Goal: Task Accomplishment & Management: Manage account settings

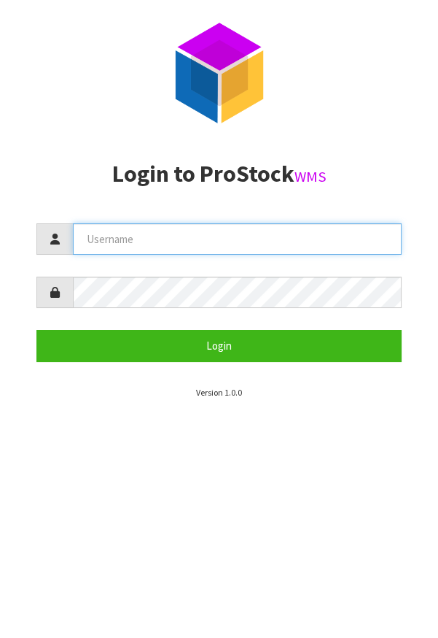
click at [330, 241] on input "text" at bounding box center [237, 238] width 329 height 31
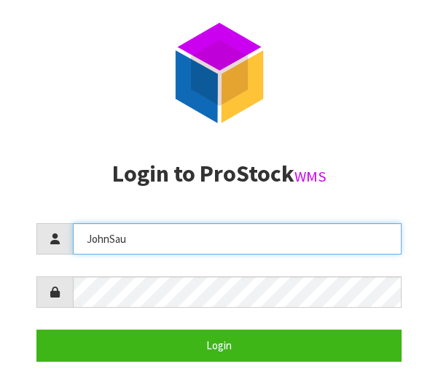
type input "JohnSau"
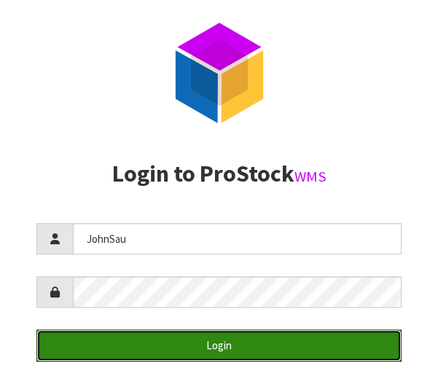
click at [263, 347] on button "Login" at bounding box center [218, 345] width 365 height 31
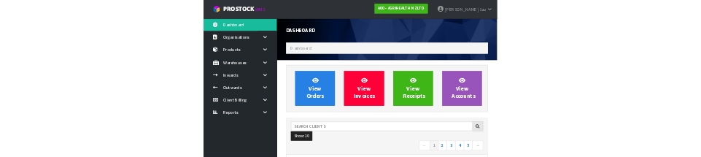
scroll to position [1151, 504]
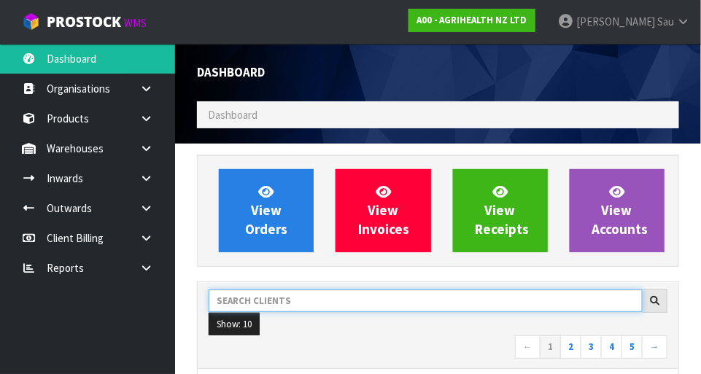
click at [301, 301] on input "text" at bounding box center [426, 301] width 434 height 23
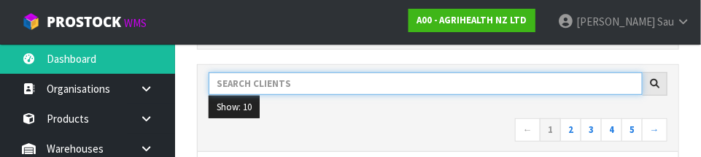
scroll to position [214, 0]
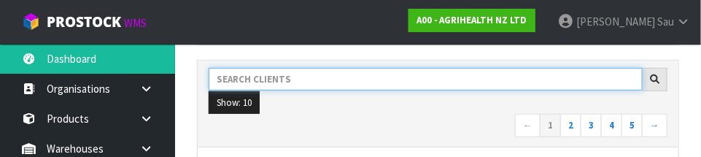
click at [363, 81] on input "text" at bounding box center [426, 79] width 434 height 23
type input "C11"
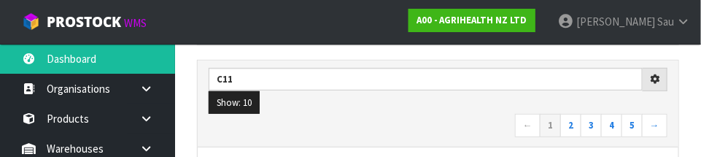
click at [380, 115] on nav "← 1 2 3 4 5 →" at bounding box center [438, 127] width 459 height 26
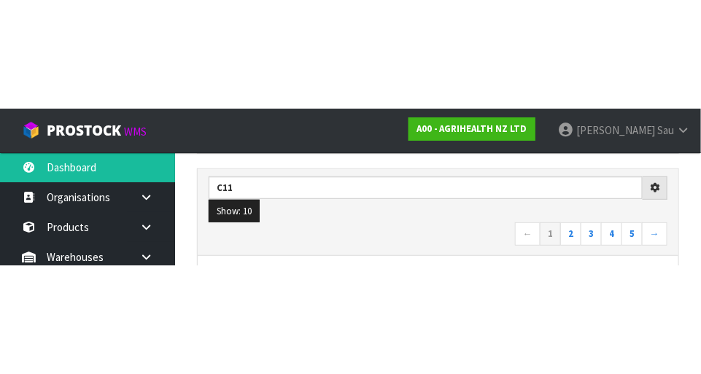
scroll to position [221, 0]
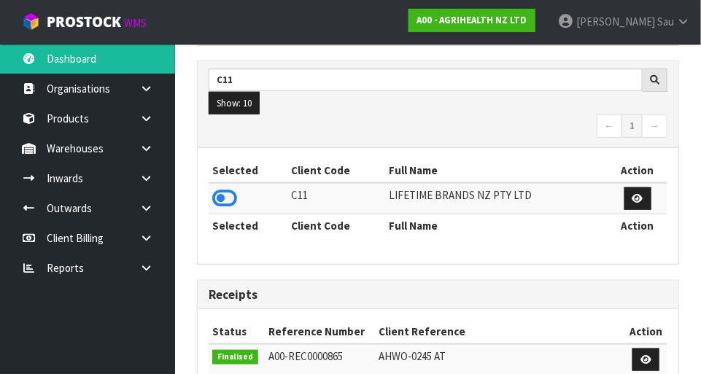
click at [234, 203] on icon at bounding box center [224, 198] width 25 height 22
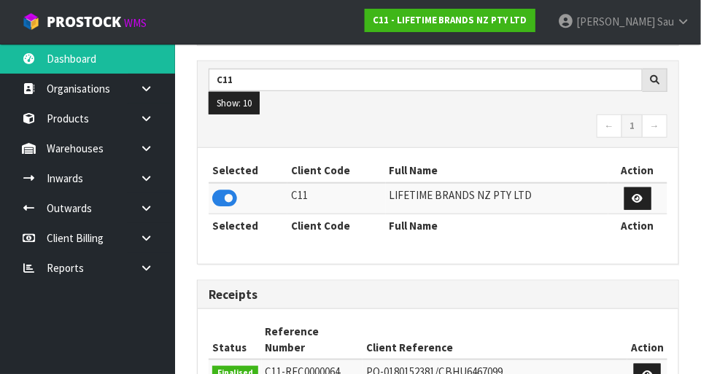
scroll to position [1182, 504]
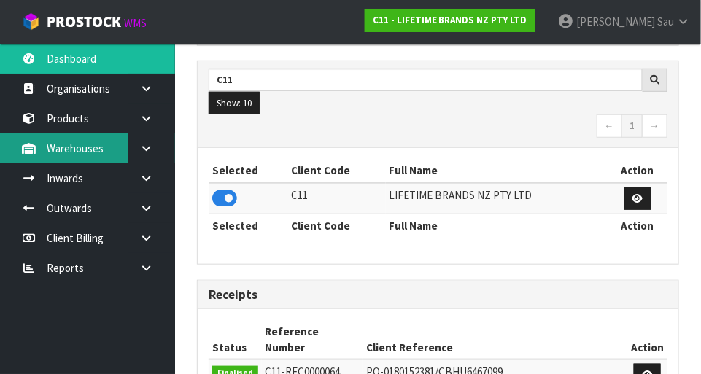
click at [98, 155] on link "Warehouses" at bounding box center [87, 148] width 175 height 30
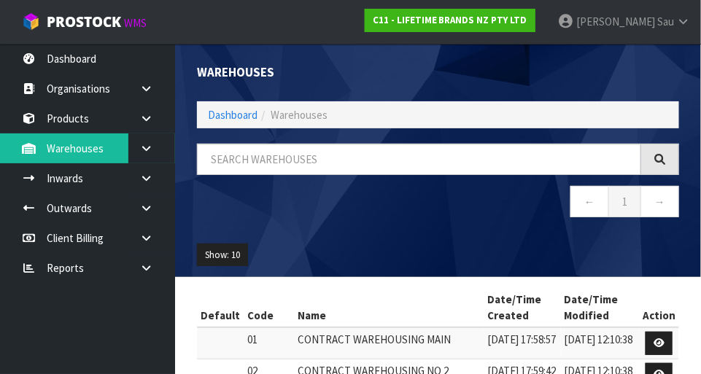
click at [165, 145] on div "Warehouses Dashboard Warehouses ← 1 → Show: 10 5 10 25 50 Default Code Name Dat…" at bounding box center [350, 321] width 701 height 643
click at [157, 154] on link at bounding box center [151, 148] width 47 height 30
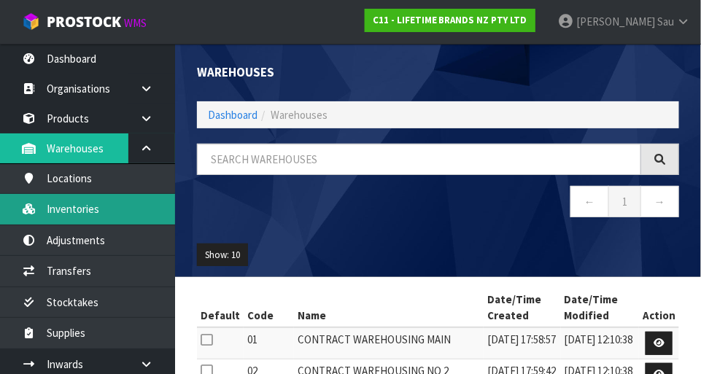
click at [105, 219] on link "Inventories" at bounding box center [87, 209] width 175 height 30
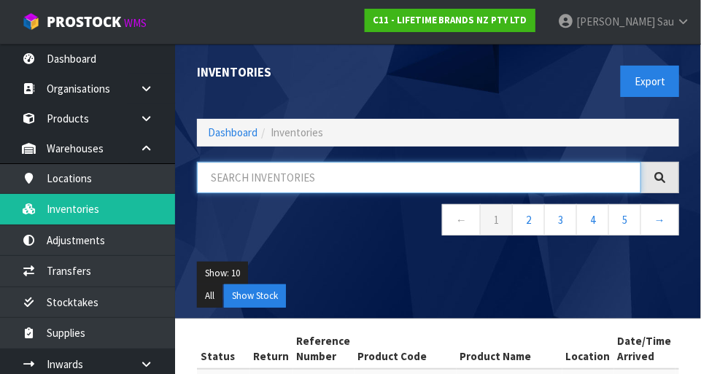
click at [297, 189] on input "text" at bounding box center [419, 177] width 444 height 31
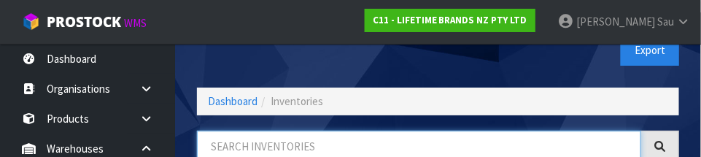
scroll to position [98, 0]
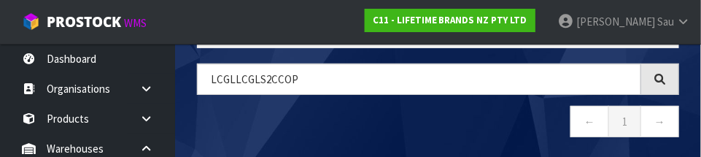
click at [438, 109] on nav "← 1 →" at bounding box center [438, 124] width 482 height 36
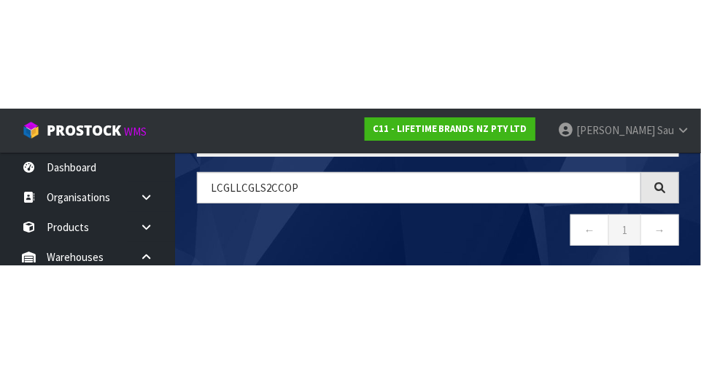
scroll to position [82, 0]
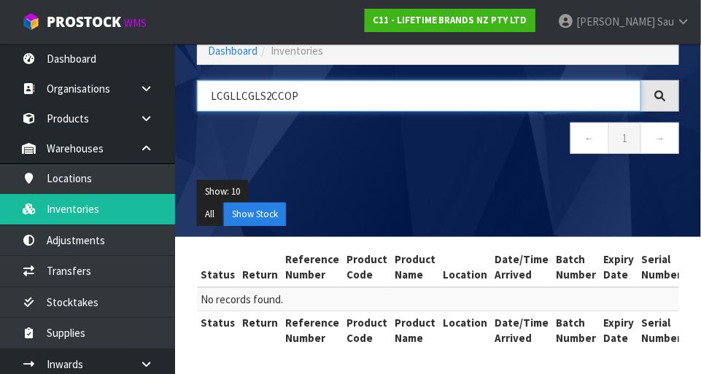
click at [236, 94] on input "LCGLLCGLS2CCOP" at bounding box center [419, 95] width 444 height 31
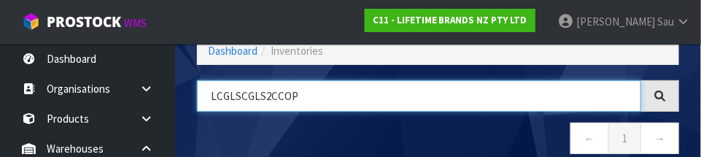
click at [256, 101] on input "LCGLSCGLS2CCOP" at bounding box center [419, 95] width 444 height 31
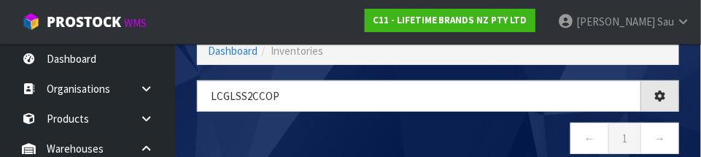
click at [438, 130] on nav "← 1 →" at bounding box center [438, 141] width 482 height 36
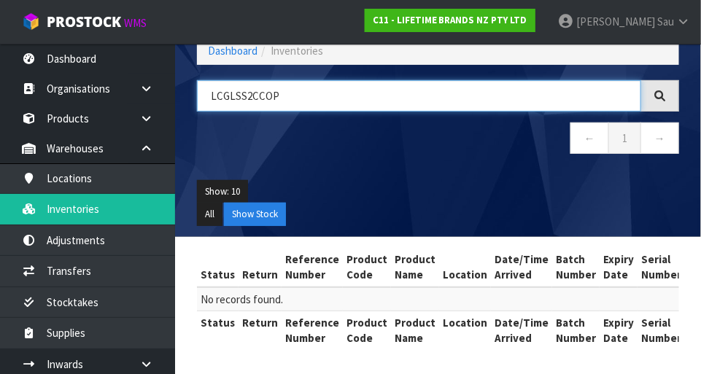
click at [247, 90] on input "LCGLSS2CCOP" at bounding box center [419, 95] width 444 height 31
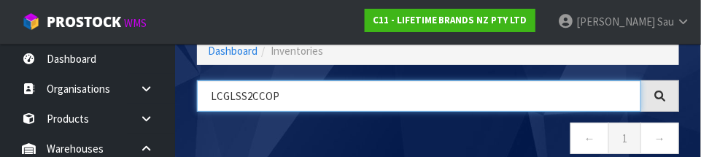
click at [240, 95] on input "LCGLSS2CCOP" at bounding box center [419, 95] width 444 height 31
click at [399, 93] on input "LCGLS2CCOP" at bounding box center [419, 95] width 444 height 31
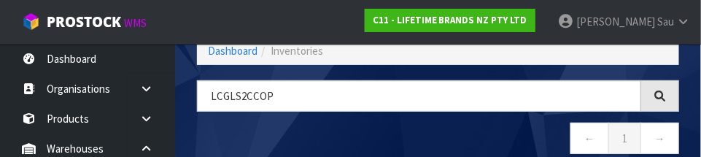
click at [429, 141] on nav "← 1 →" at bounding box center [438, 141] width 482 height 36
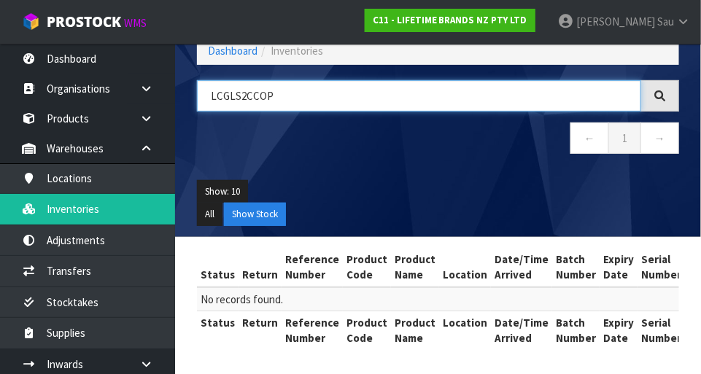
click at [438, 94] on input "LCGLS2CCOP" at bounding box center [419, 95] width 444 height 31
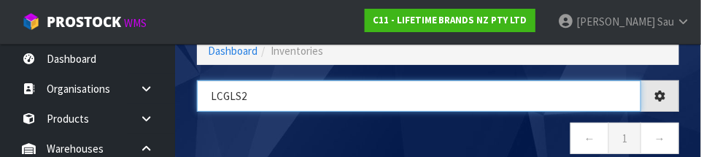
type input "LCGLS2"
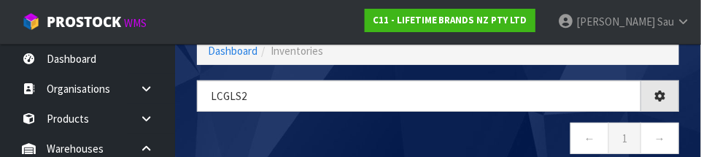
click at [438, 128] on nav "← 1 →" at bounding box center [438, 141] width 482 height 36
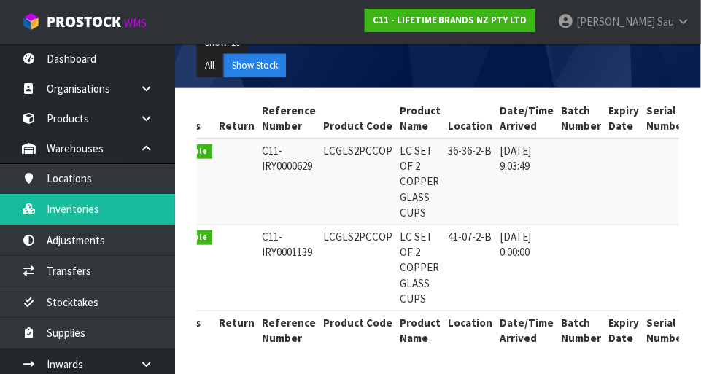
scroll to position [0, 0]
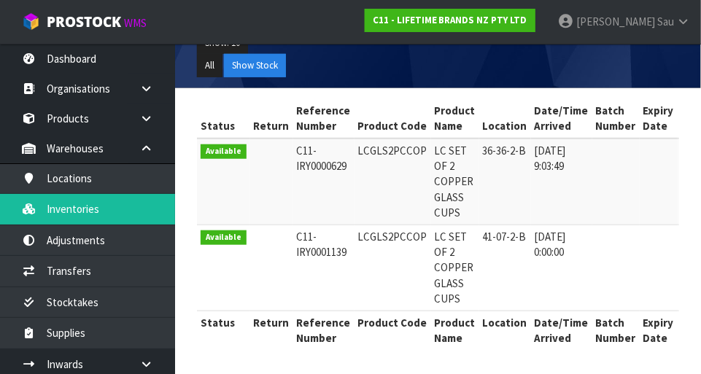
copy td "LCGLS2PCCOP"
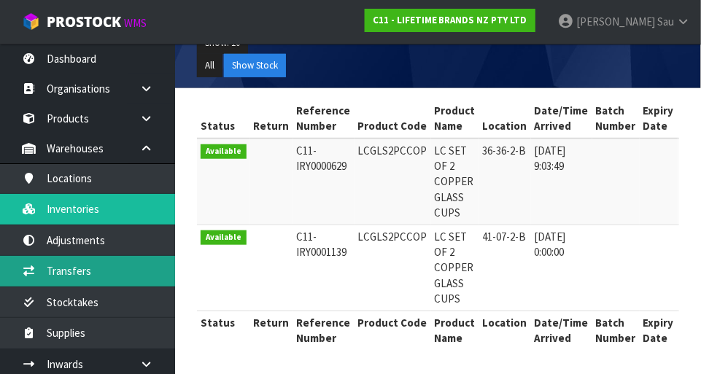
click at [99, 278] on link "Transfers" at bounding box center [87, 271] width 175 height 30
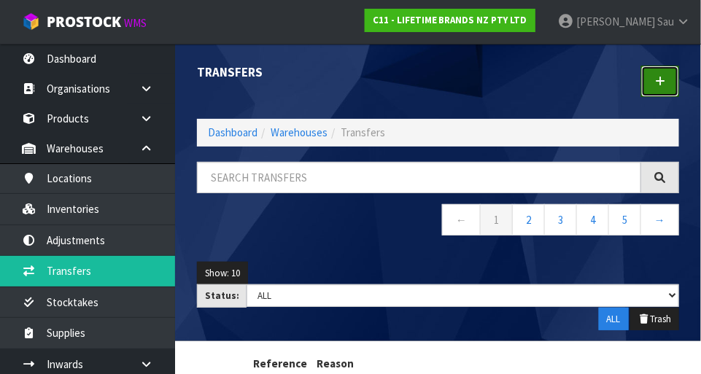
click at [438, 79] on icon at bounding box center [660, 81] width 10 height 11
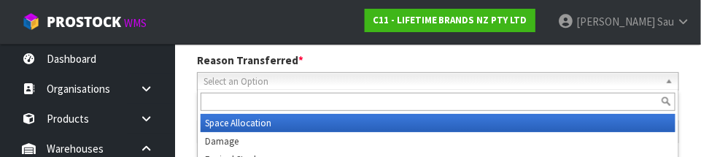
scroll to position [216, 0]
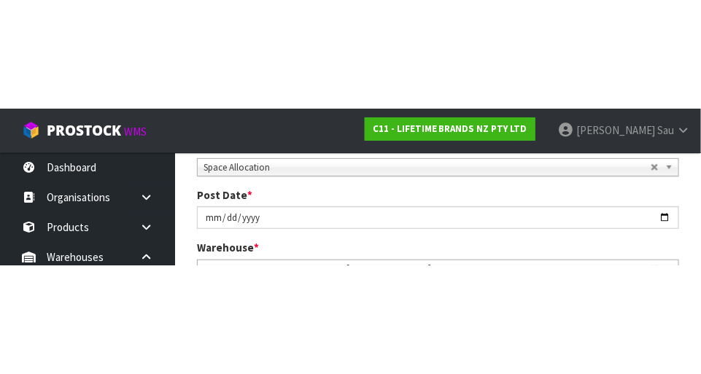
scroll to position [223, 0]
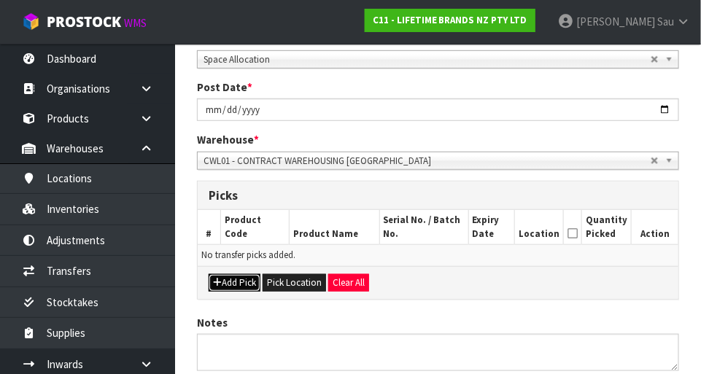
click at [241, 287] on button "Add Pick" at bounding box center [235, 283] width 52 height 18
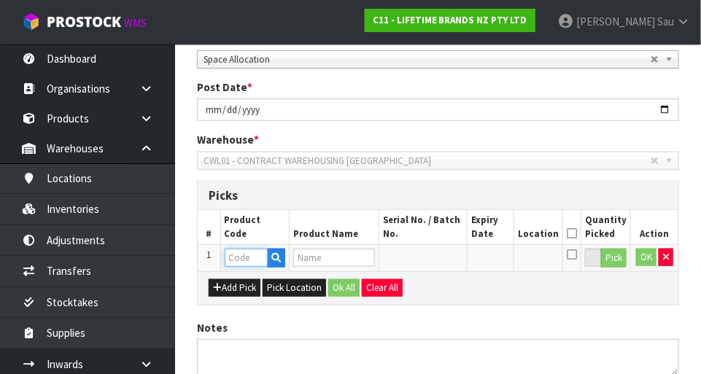
paste input "LCGLS2PCCOP"
type input "LCGLS2PCCOP"
type input "LC SET OF 2 COPPER GLASS CUPS"
type input "LCGLS2PCCOP"
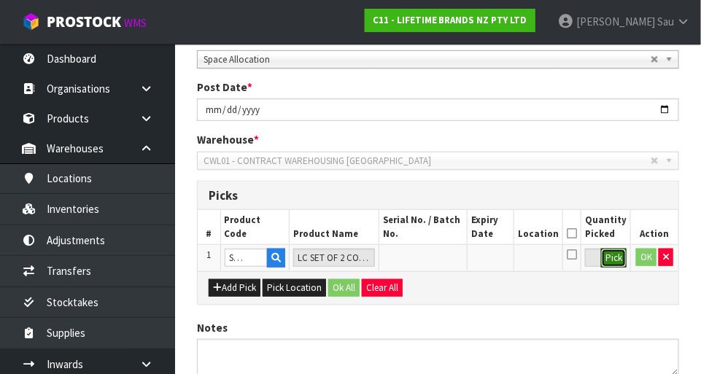
click at [438, 259] on button "Pick" at bounding box center [614, 258] width 26 height 19
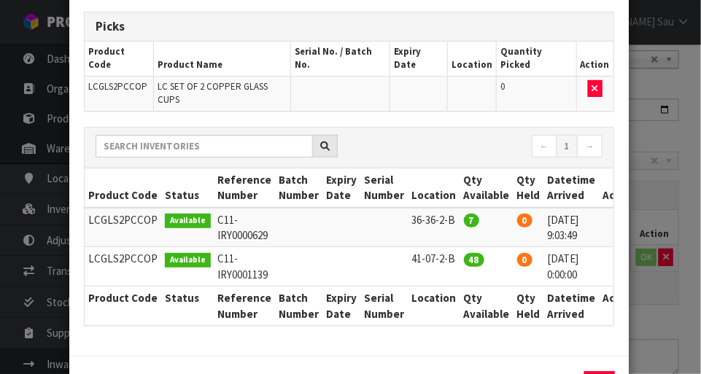
scroll to position [77, 0]
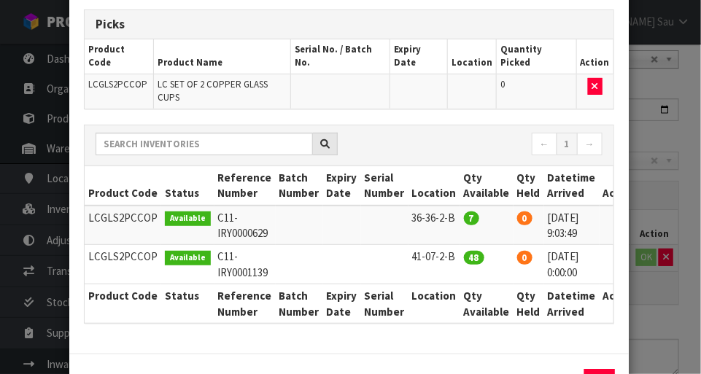
click at [438, 217] on icon at bounding box center [619, 217] width 12 height 1
click at [438, 369] on button "Assign Pick" at bounding box center [550, 380] width 60 height 23
type input "7"
click at [438, 330] on div "Pick Line Picks Product Code Product Name Serial No. / Batch No. Expiry Date Lo…" at bounding box center [350, 187] width 701 height 374
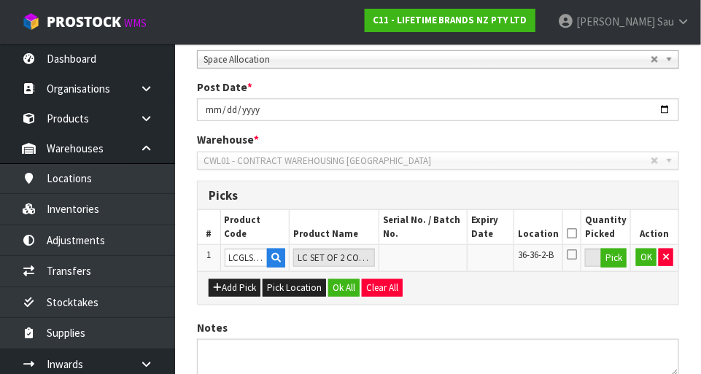
click at [438, 233] on icon at bounding box center [572, 233] width 10 height 1
click at [438, 258] on button "OK" at bounding box center [646, 258] width 20 height 18
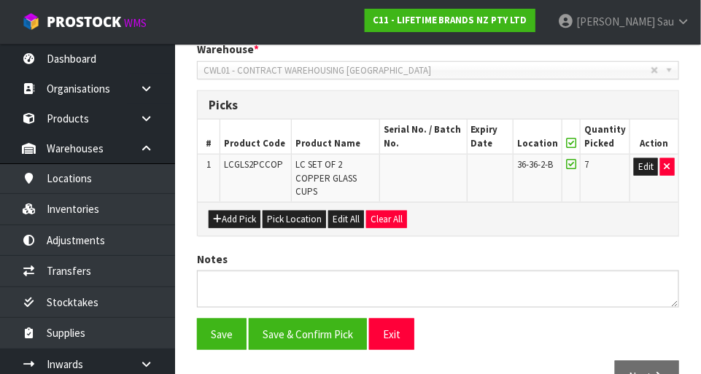
scroll to position [337, 0]
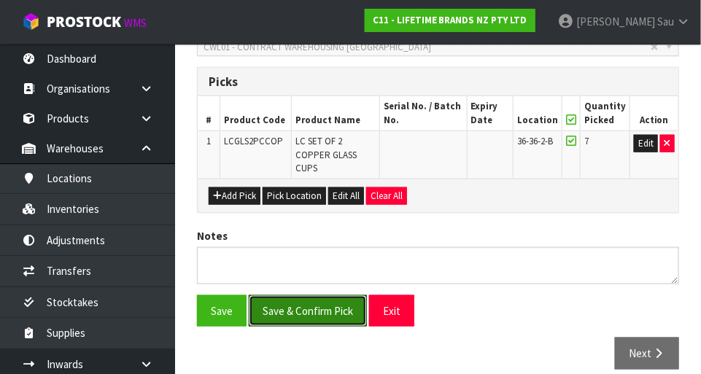
click at [309, 295] on button "Save & Confirm Pick" at bounding box center [308, 310] width 118 height 31
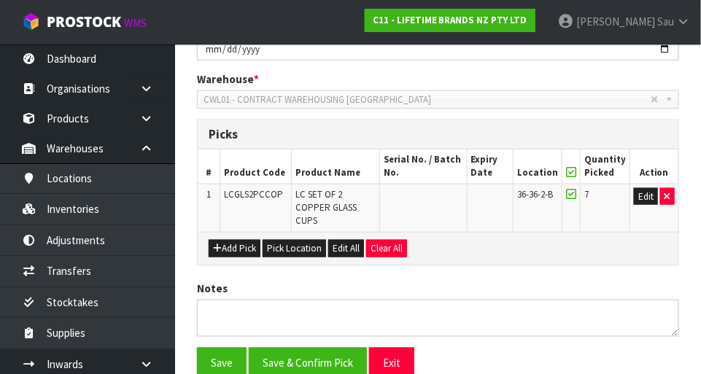
scroll to position [0, 0]
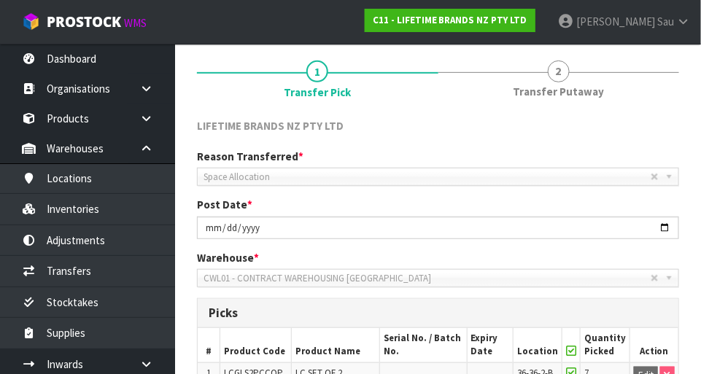
scroll to position [358, 0]
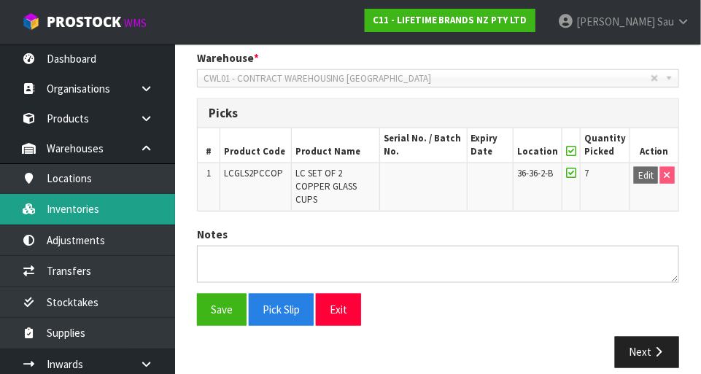
click at [101, 213] on link "Inventories" at bounding box center [87, 209] width 175 height 30
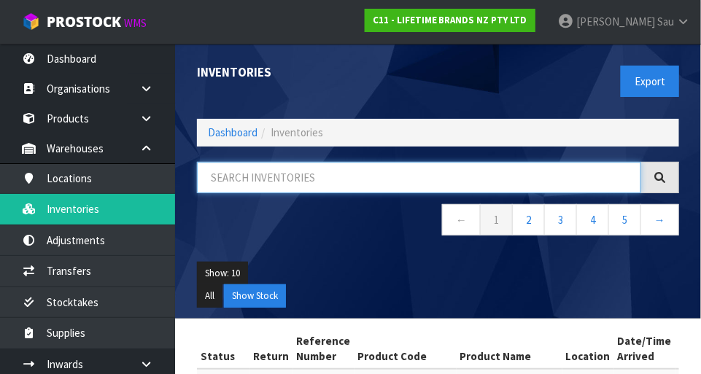
paste input "LCGLS2PCCOP"
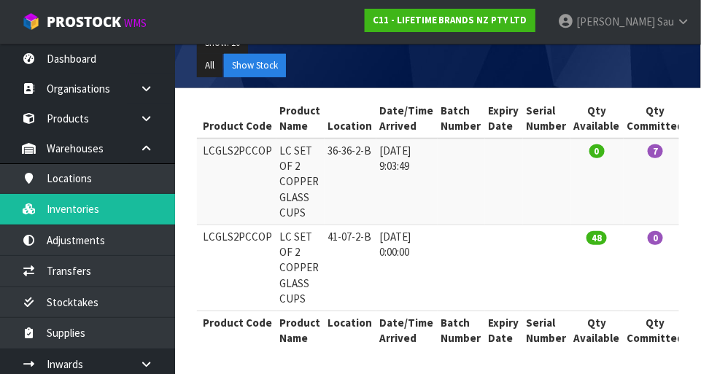
scroll to position [0, 155]
type input "LCGLS2PCCOP"
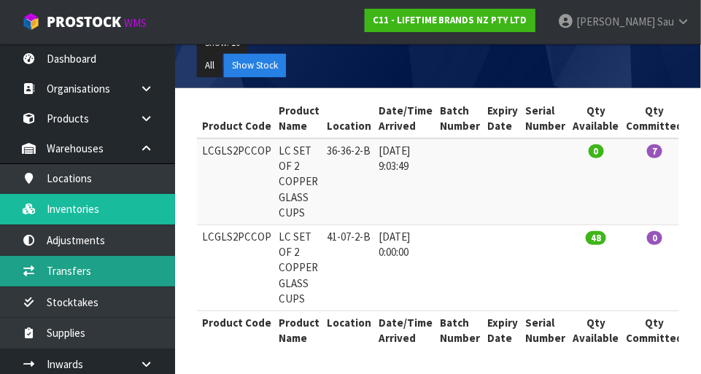
click at [105, 277] on link "Transfers" at bounding box center [87, 271] width 175 height 30
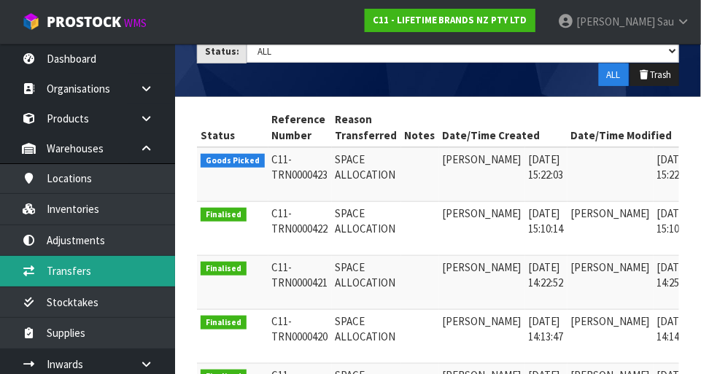
scroll to position [0, 37]
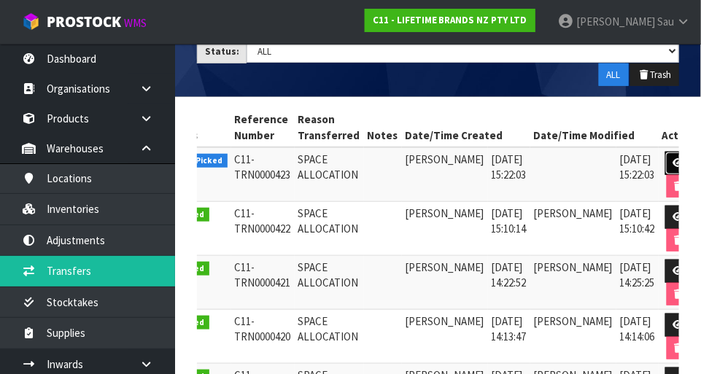
click at [438, 165] on icon at bounding box center [678, 162] width 11 height 9
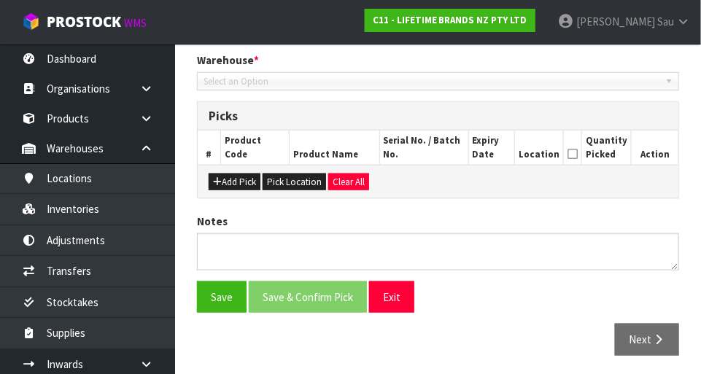
type input "[DATE]"
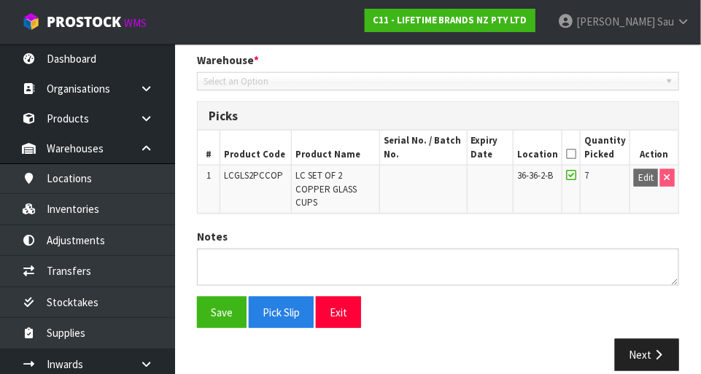
scroll to position [306, 0]
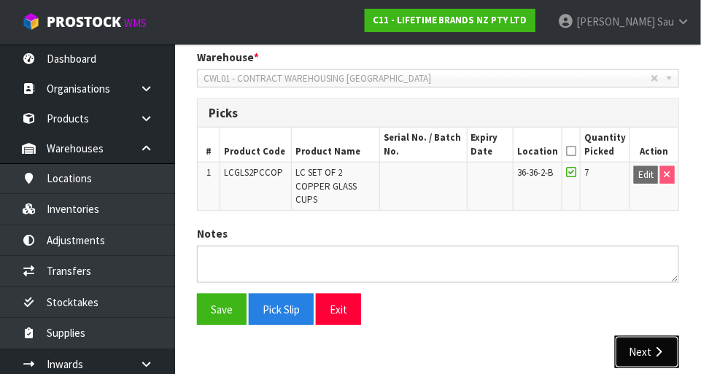
click at [438, 347] on button "Next" at bounding box center [647, 351] width 64 height 31
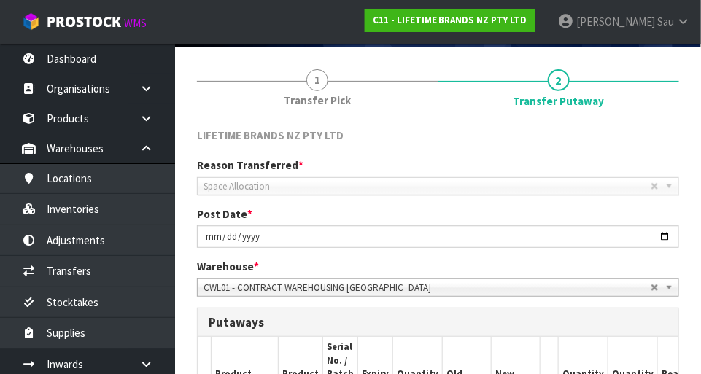
scroll to position [97, 0]
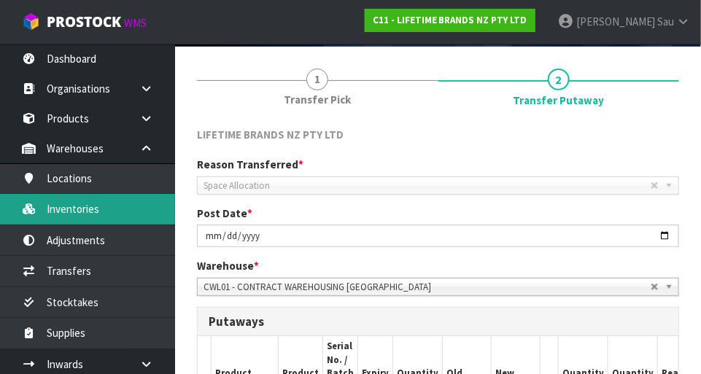
click at [109, 211] on link "Inventories" at bounding box center [87, 209] width 175 height 30
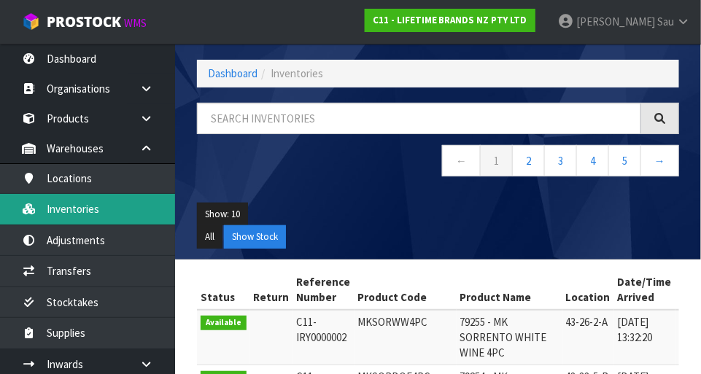
scroll to position [97, 0]
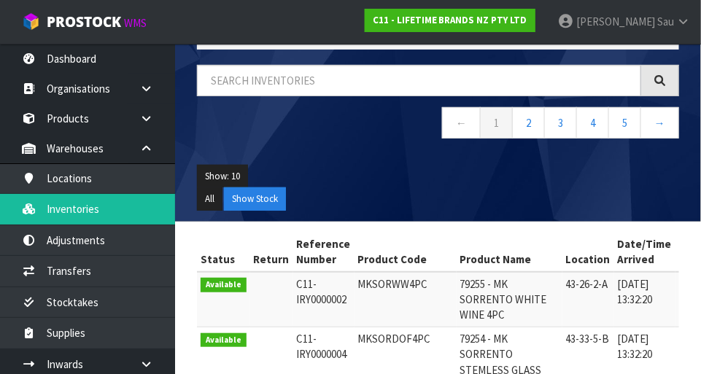
click at [376, 131] on nav "← 1 2 3 4 5 →" at bounding box center [438, 125] width 482 height 36
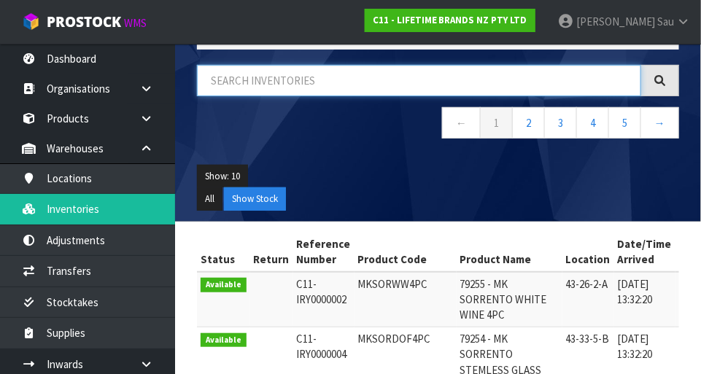
paste input "LCGLS2PCCOP"
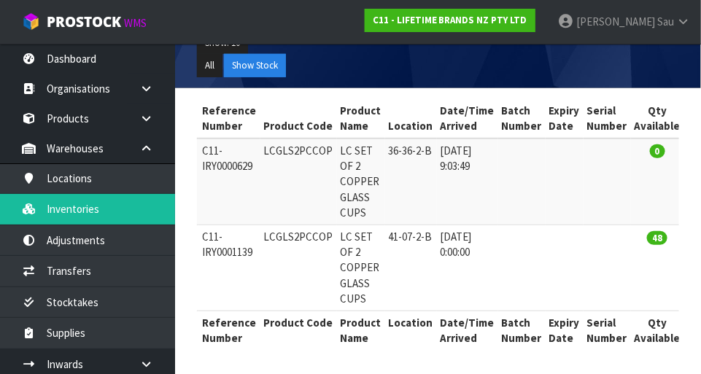
scroll to position [0, 96]
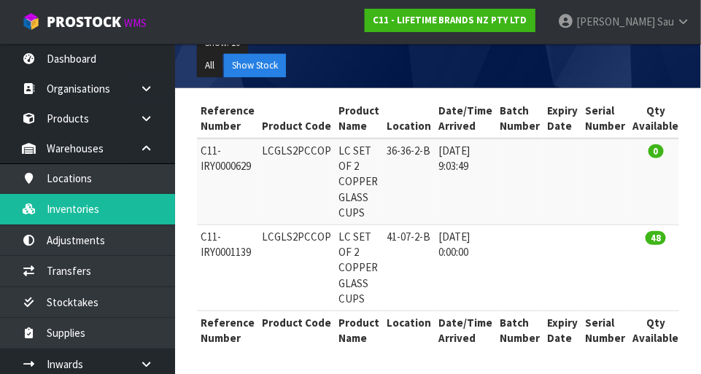
type input "LCGLS2PCCOP"
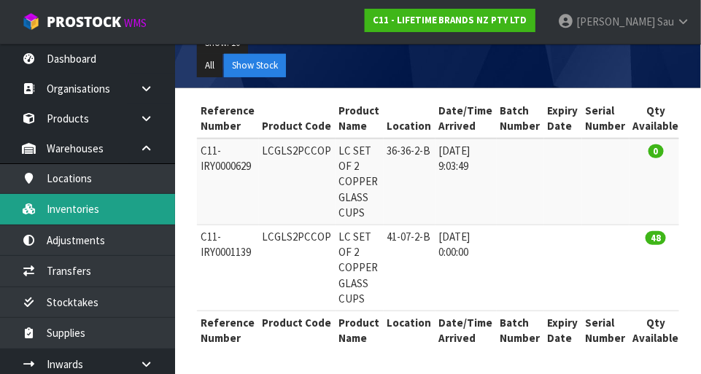
click at [117, 210] on link "Inventories" at bounding box center [87, 209] width 175 height 30
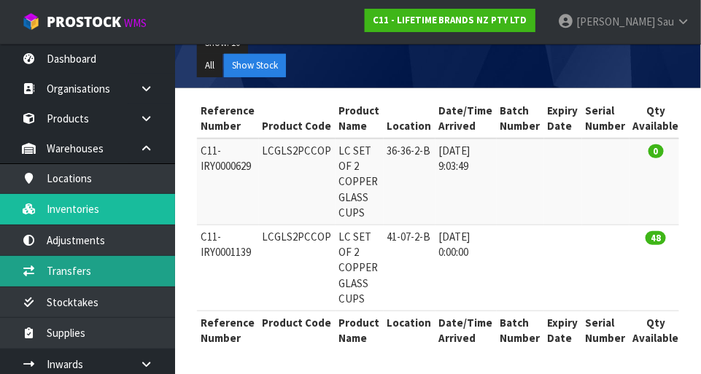
click at [96, 268] on link "Transfers" at bounding box center [87, 271] width 175 height 30
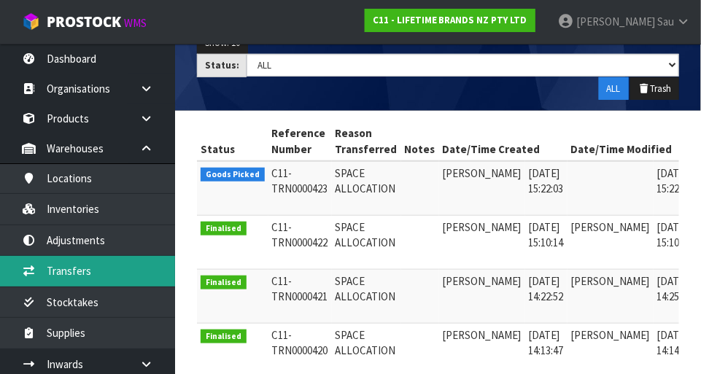
scroll to position [0, 37]
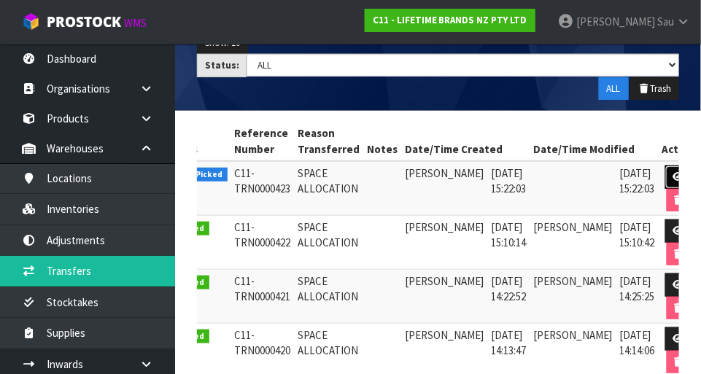
click at [438, 174] on icon at bounding box center [678, 176] width 11 height 9
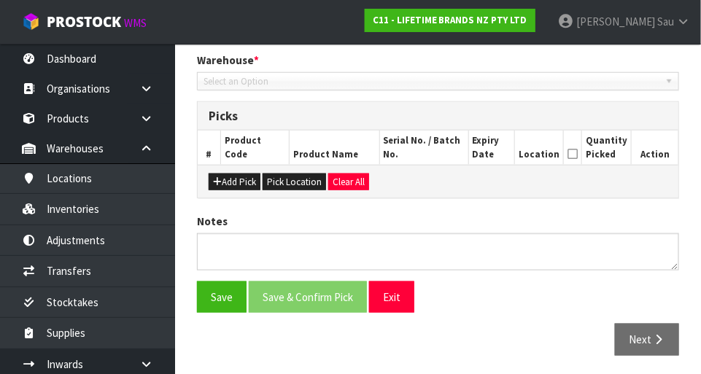
type input "[DATE]"
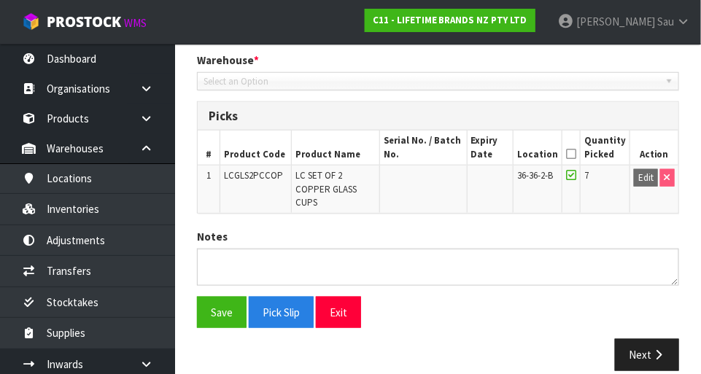
scroll to position [306, 0]
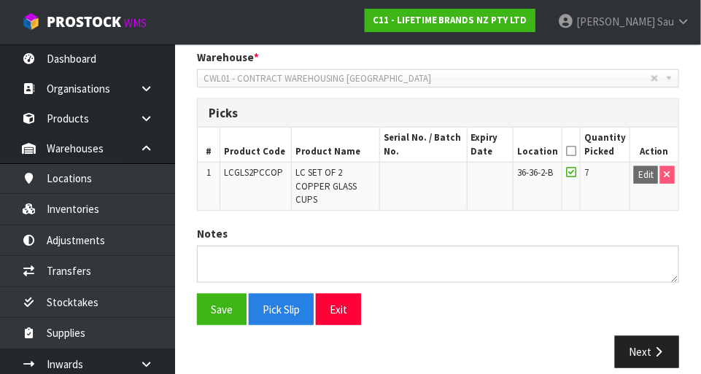
click at [438, 167] on icon at bounding box center [571, 172] width 10 height 12
click at [438, 151] on icon at bounding box center [571, 151] width 10 height 1
click at [202, 298] on button "Save" at bounding box center [222, 309] width 50 height 31
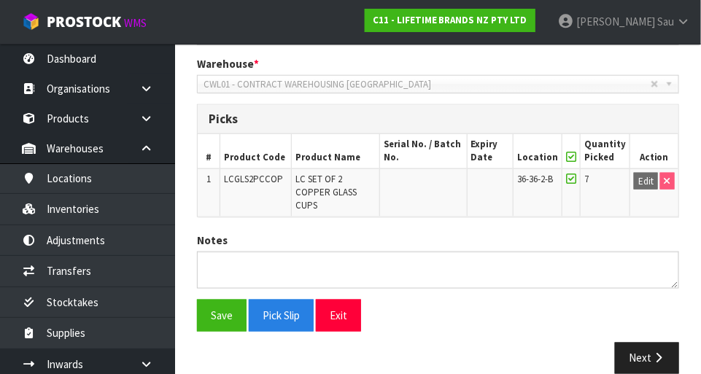
scroll to position [357, 0]
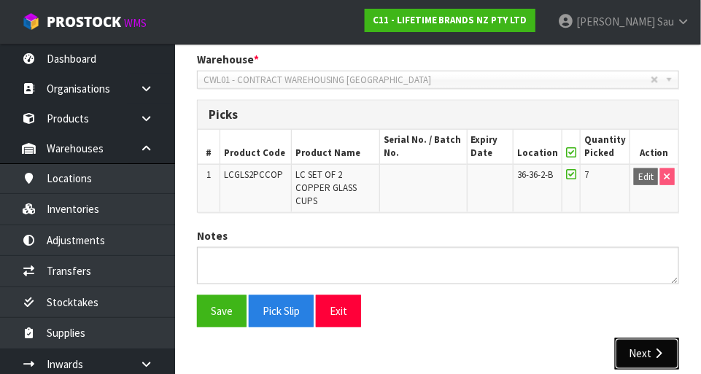
click at [438, 340] on button "Next" at bounding box center [647, 353] width 64 height 31
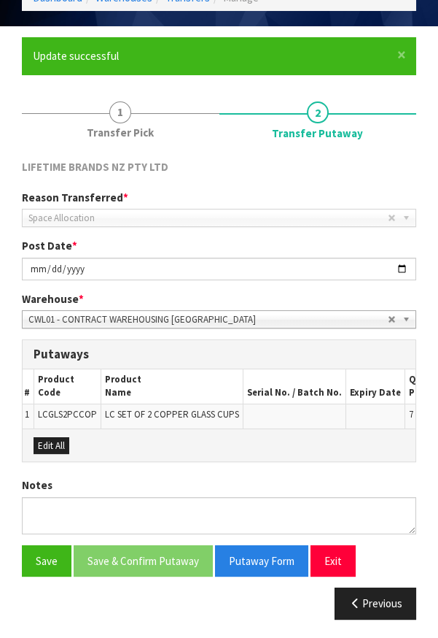
scroll to position [0, 0]
click at [376, 603] on button "Previous" at bounding box center [376, 602] width 82 height 31
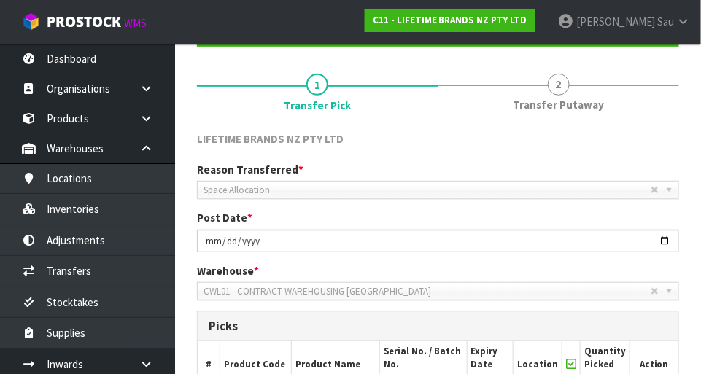
scroll to position [141, 0]
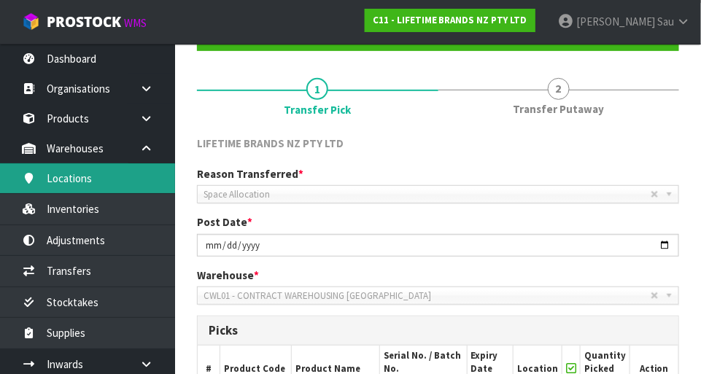
click at [114, 182] on link "Locations" at bounding box center [87, 178] width 175 height 30
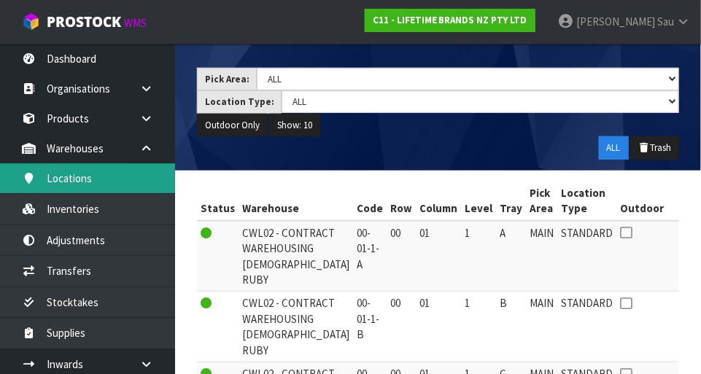
scroll to position [178, 0]
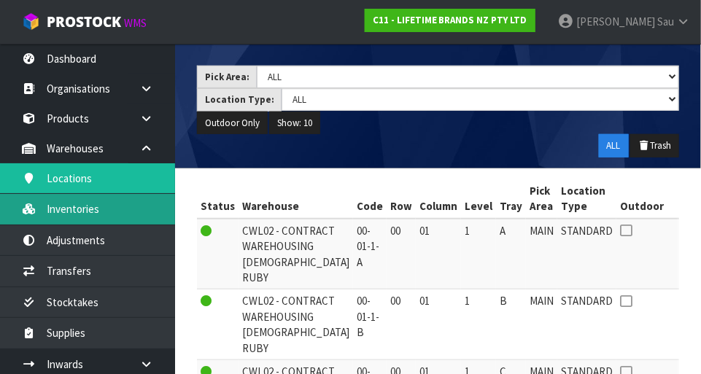
click at [110, 214] on link "Inventories" at bounding box center [87, 209] width 175 height 30
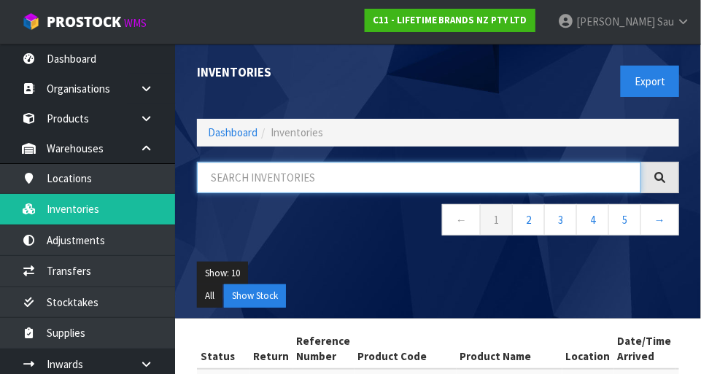
paste input "LCGLS2PCCOP"
type input "LCGLS2PCCOP"
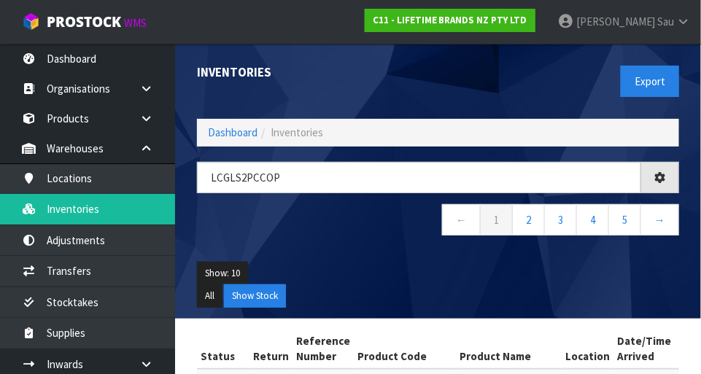
click at [334, 236] on nav "← 1 2 3 4 5 →" at bounding box center [438, 222] width 482 height 36
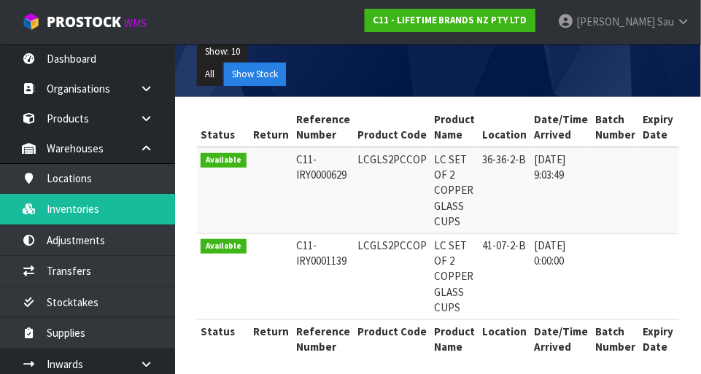
scroll to position [231, 0]
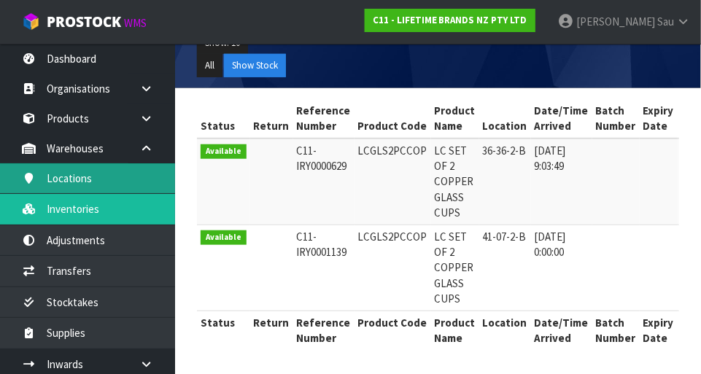
click at [124, 178] on link "Locations" at bounding box center [87, 178] width 175 height 30
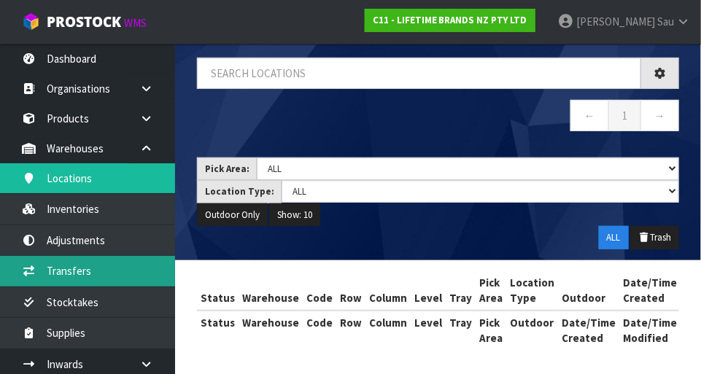
click at [117, 273] on link "Transfers" at bounding box center [87, 271] width 175 height 30
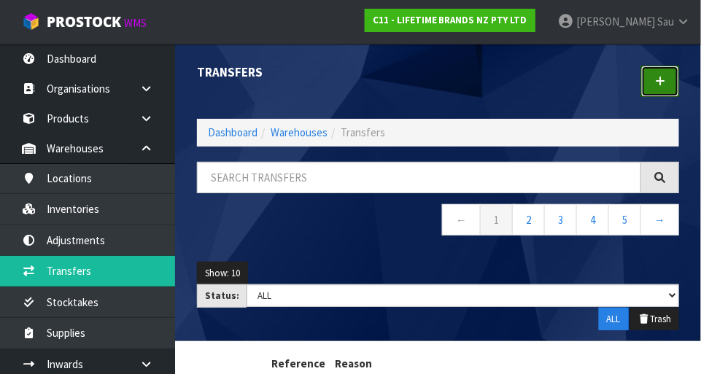
click at [438, 91] on link at bounding box center [660, 81] width 38 height 31
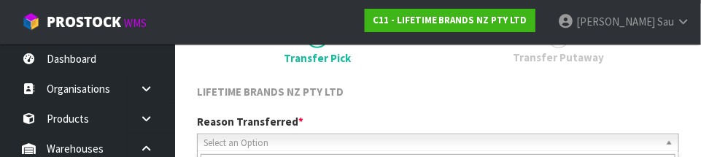
scroll to position [216, 0]
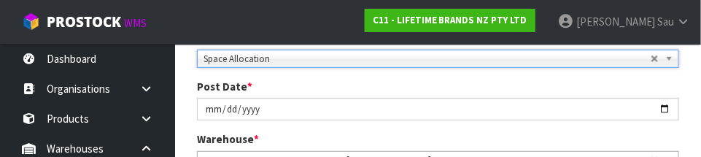
click at [438, 130] on div "Reason Transferred * Space Allocation Damage Expired Stock Repair QA Space Allo…" at bounding box center [438, 105] width 504 height 150
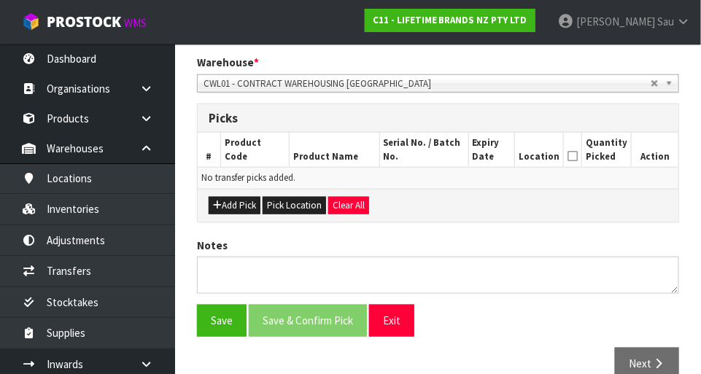
scroll to position [324, 0]
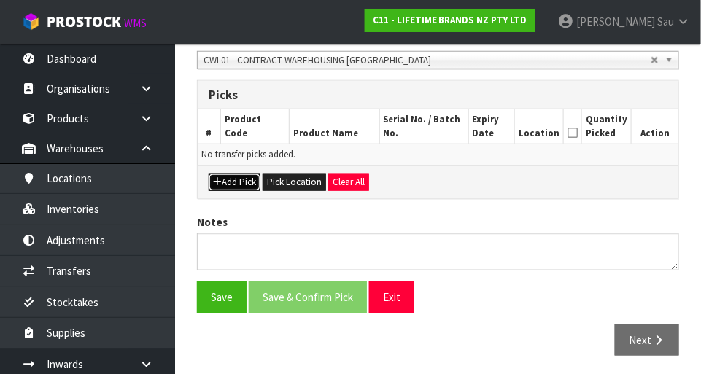
click at [244, 182] on button "Add Pick" at bounding box center [235, 183] width 52 height 18
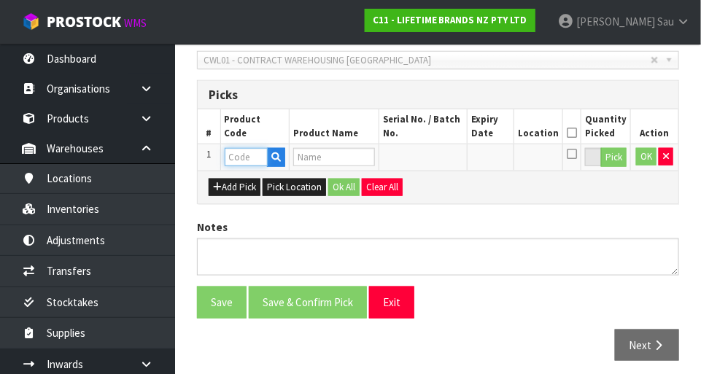
paste input "LCGLS2PCCOP"
type input "LCGLS2PCCOP"
type input "LC SET OF 2 COPPER GLASS CUPS"
type input "LCGLS2PCCOP"
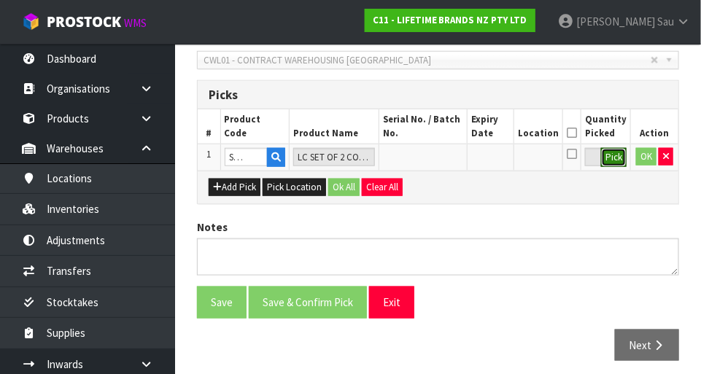
click at [438, 158] on button "Pick" at bounding box center [614, 157] width 26 height 19
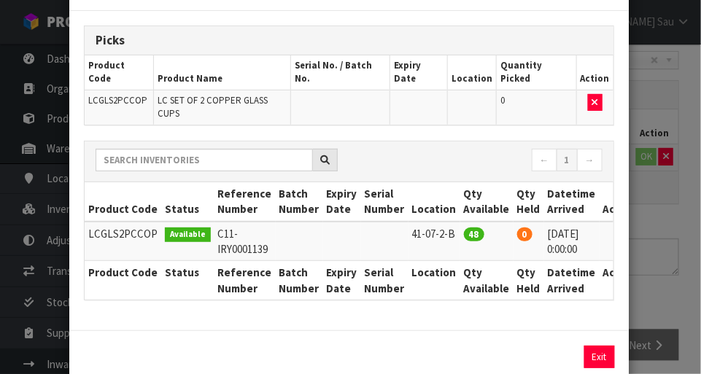
scroll to position [61, 0]
click at [438, 233] on icon at bounding box center [619, 233] width 12 height 1
click at [438, 222] on div "Pick Line Picks Product Code Product Name Serial No. / Batch No. Expiry Date Lo…" at bounding box center [350, 187] width 701 height 374
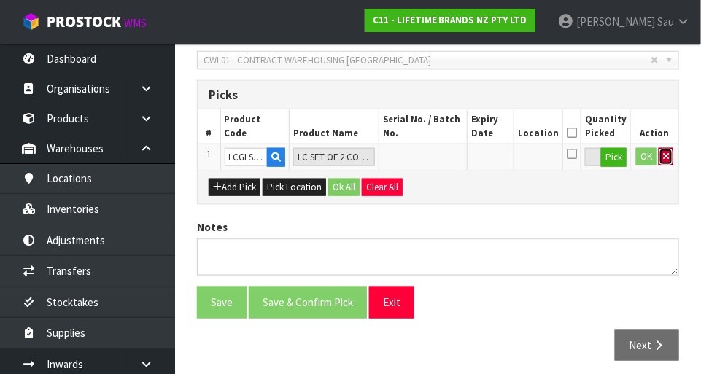
click at [438, 158] on icon "button" at bounding box center [666, 156] width 6 height 9
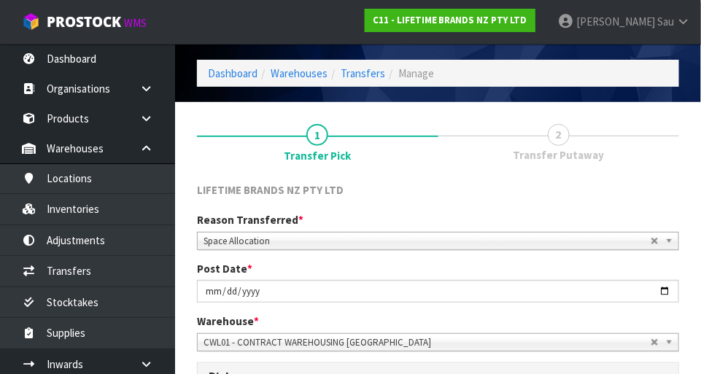
scroll to position [0, 0]
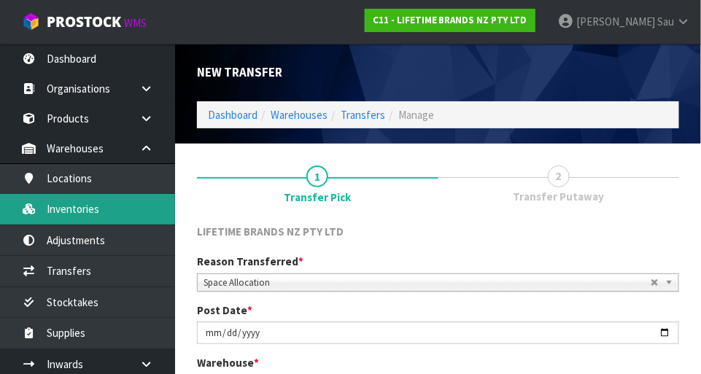
click at [107, 214] on link "Inventories" at bounding box center [87, 209] width 175 height 30
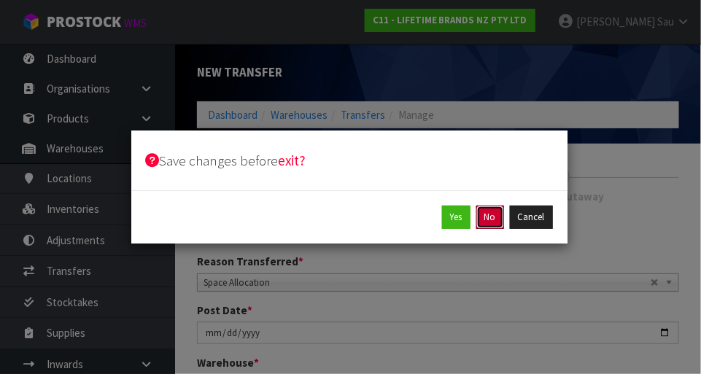
click at [438, 226] on button "No" at bounding box center [490, 217] width 28 height 23
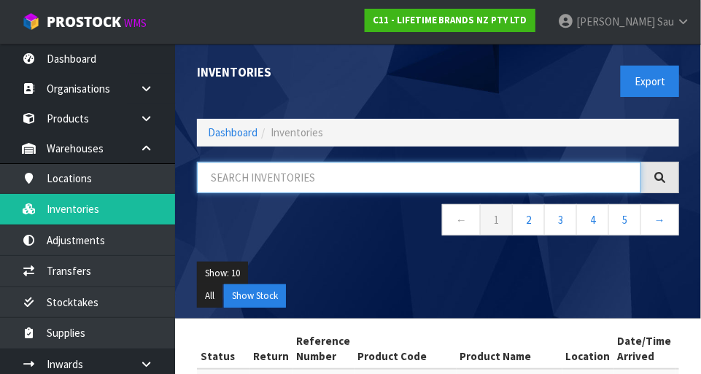
click at [383, 182] on input "text" at bounding box center [419, 177] width 444 height 31
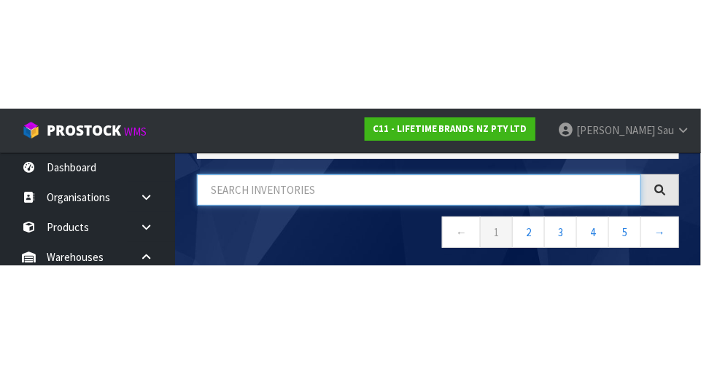
scroll to position [96, 0]
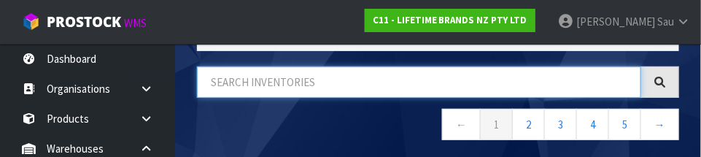
paste input "LCGLS2PCCOP"
type input "LCGLS2PCCOP"
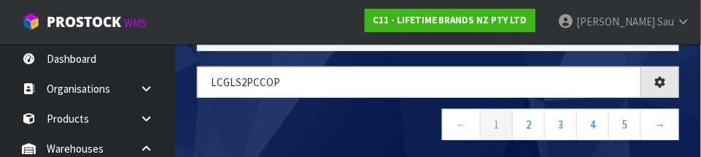
click at [355, 131] on nav "← 1 2 3 4 5 →" at bounding box center [438, 127] width 482 height 36
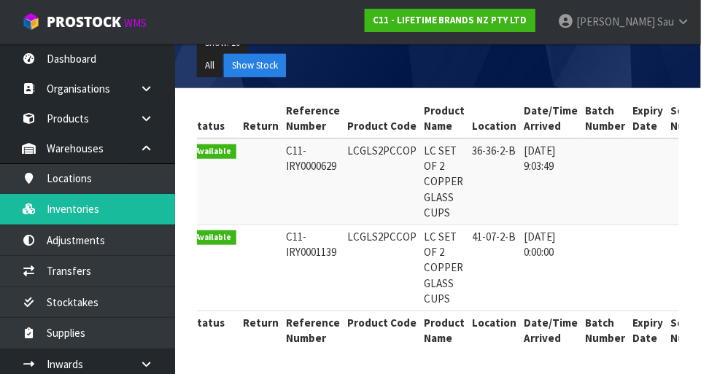
scroll to position [230, 0]
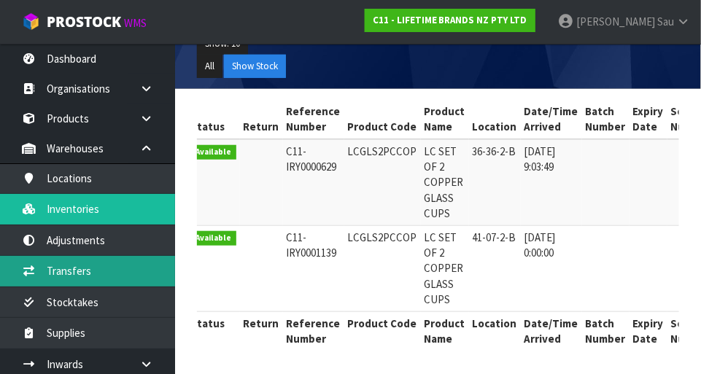
click at [131, 273] on link "Transfers" at bounding box center [87, 271] width 175 height 30
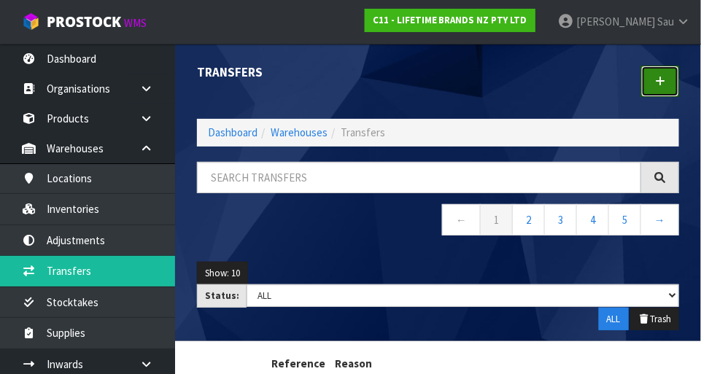
click at [438, 83] on icon at bounding box center [660, 81] width 10 height 11
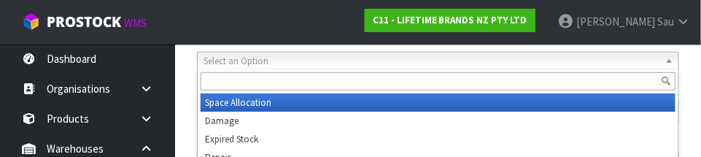
scroll to position [216, 0]
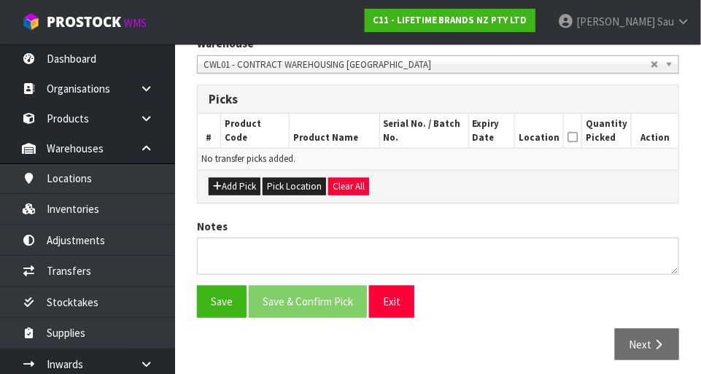
scroll to position [314, 0]
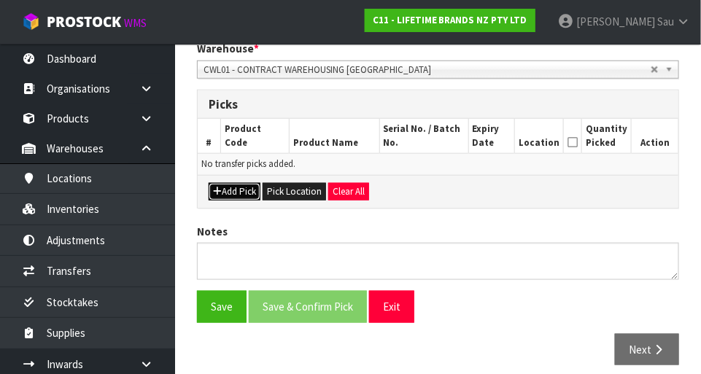
click at [251, 194] on button "Add Pick" at bounding box center [235, 192] width 52 height 18
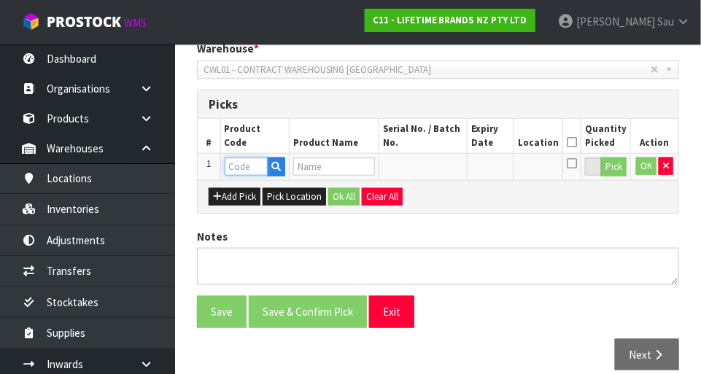
paste input "LCGLS2PCCOP"
type input "LCGLS2PCCOP"
type input "LC SET OF 2 COPPER GLASS CUPS"
type input "LCGLS2PCCOP"
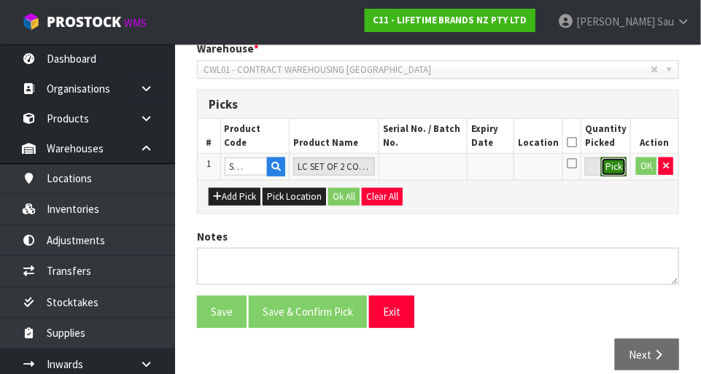
click at [438, 169] on button "Pick" at bounding box center [614, 167] width 26 height 19
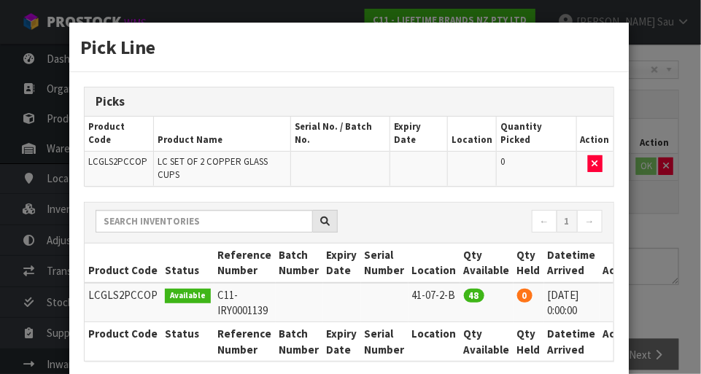
scroll to position [66, 0]
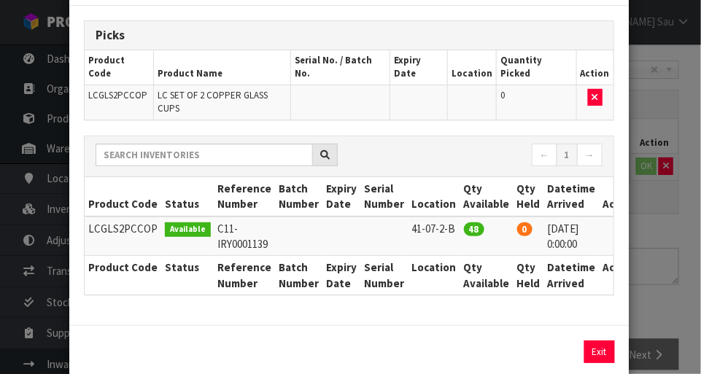
click at [438, 273] on div "Picks Product Code Product Name Serial No. / Batch No. Expiry Date Location Qua…" at bounding box center [349, 166] width 560 height 320
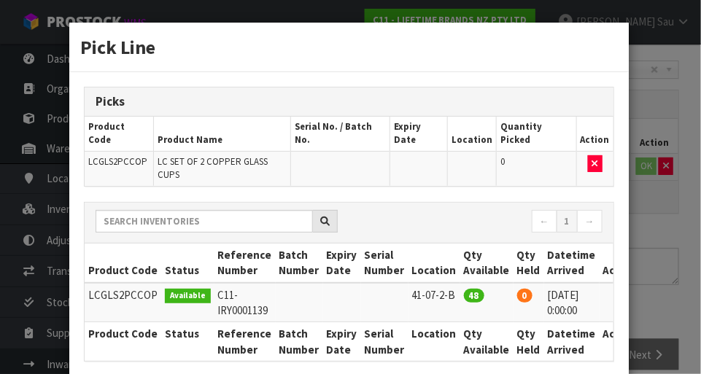
click at [438, 295] on icon at bounding box center [619, 295] width 12 height 1
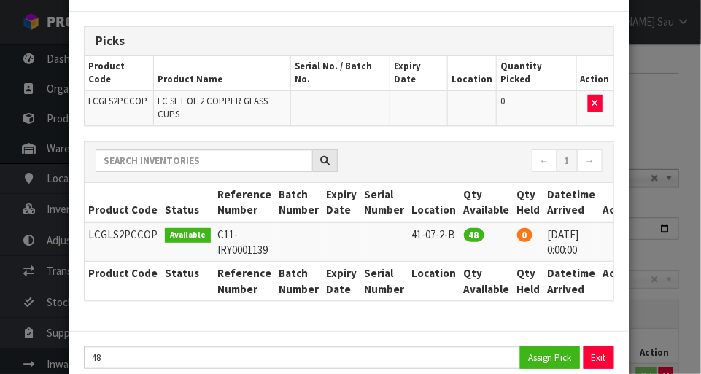
scroll to position [66, 0]
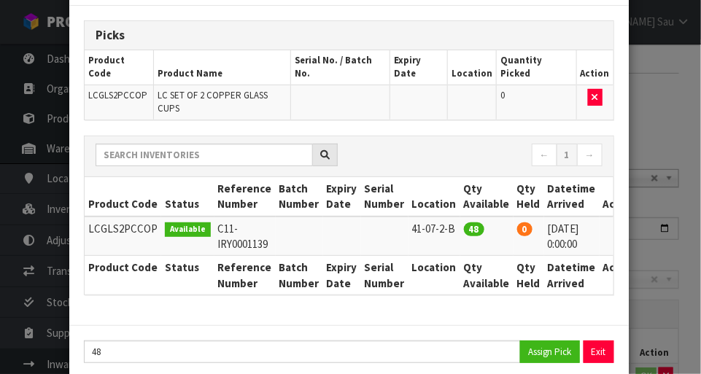
click at [438, 228] on icon at bounding box center [619, 228] width 12 height 1
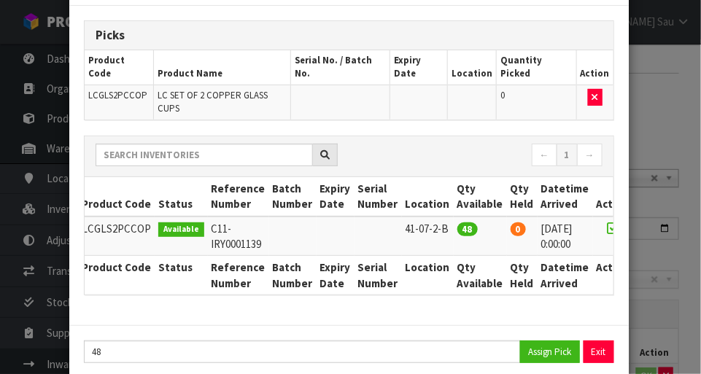
scroll to position [0, 7]
click at [438, 92] on td "0" at bounding box center [537, 102] width 80 height 34
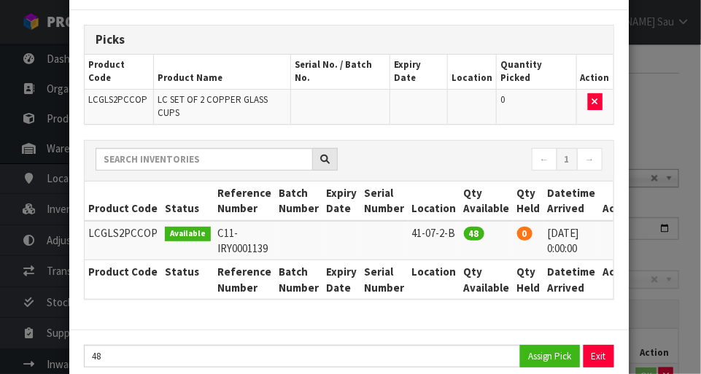
scroll to position [66, 0]
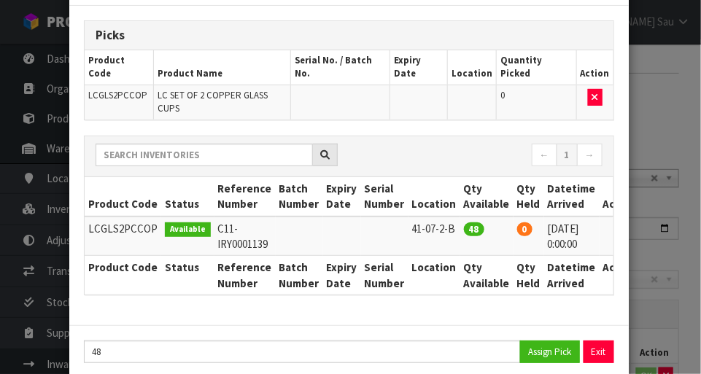
click at [438, 303] on div "Pick Line Picks Product Code Product Name Serial No. / Batch No. Expiry Date Lo…" at bounding box center [350, 187] width 701 height 374
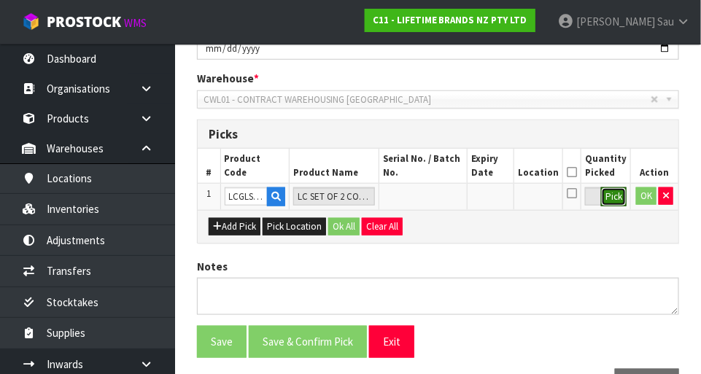
scroll to position [286, 0]
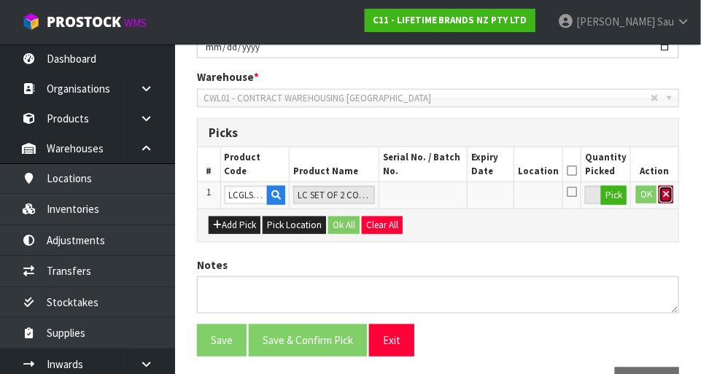
click at [438, 193] on icon "button" at bounding box center [666, 194] width 6 height 9
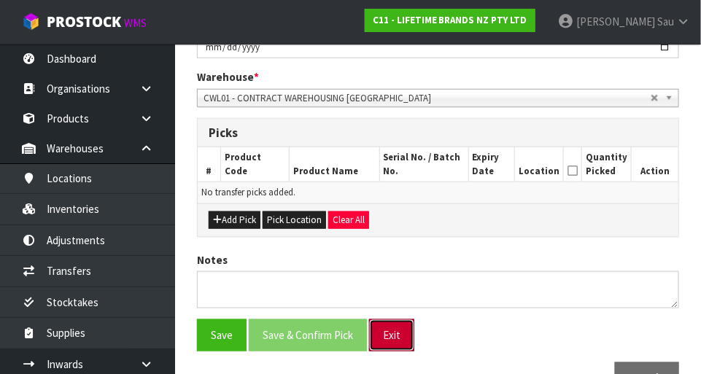
click at [400, 333] on button "Exit" at bounding box center [391, 335] width 45 height 31
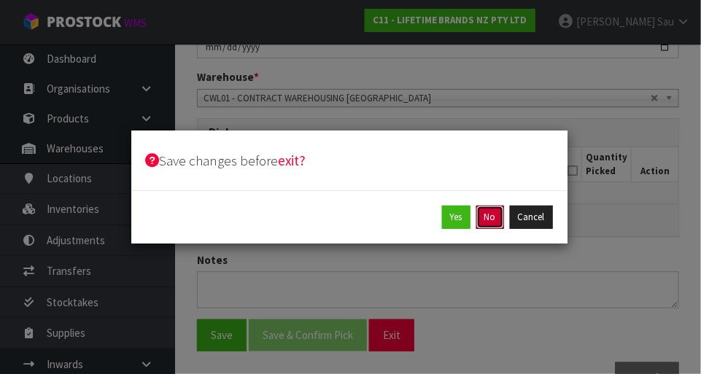
click at [438, 221] on button "No" at bounding box center [490, 217] width 28 height 23
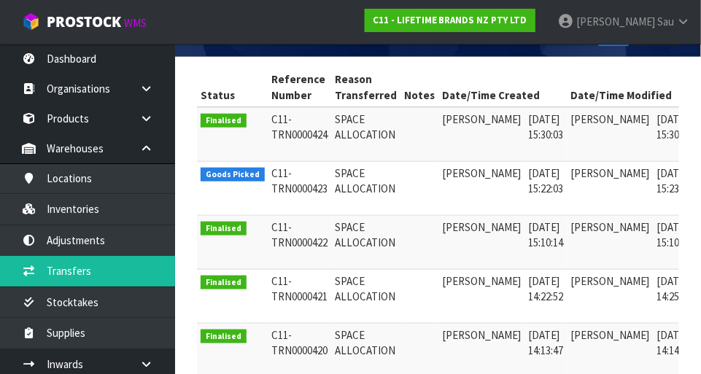
scroll to position [0, 37]
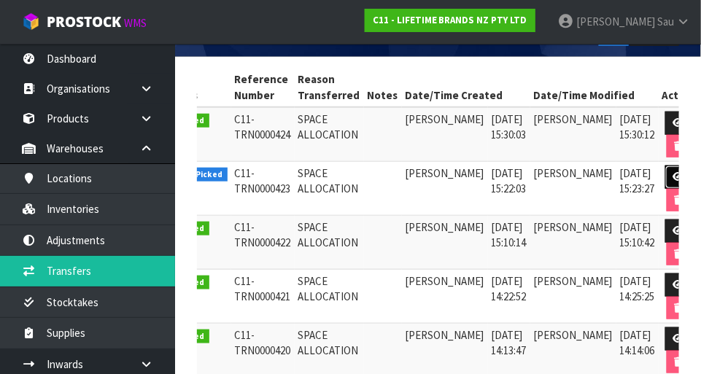
click at [438, 176] on link at bounding box center [678, 177] width 27 height 23
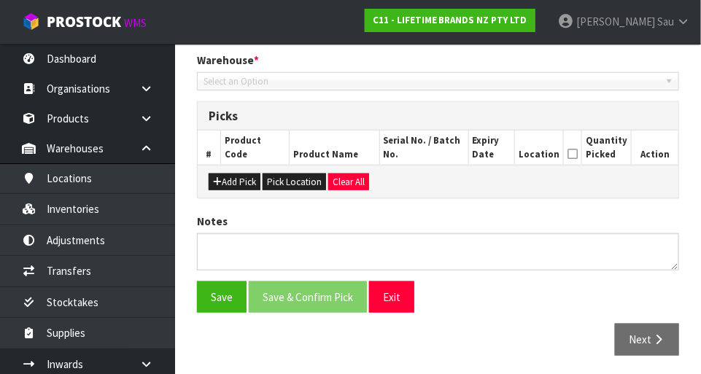
scroll to position [306, 0]
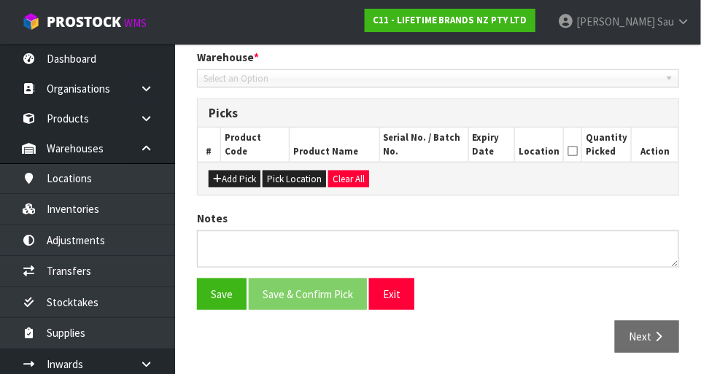
type input "[DATE]"
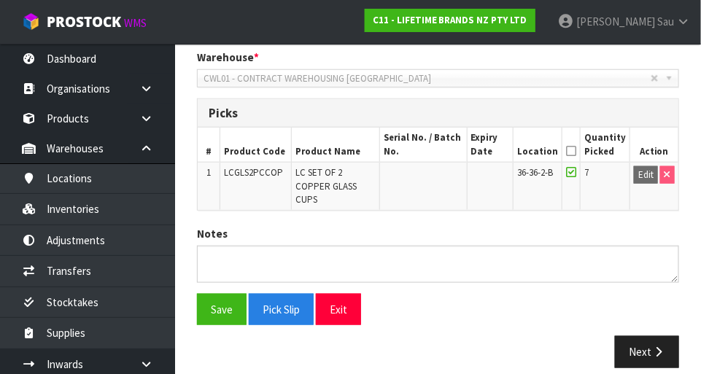
click at [438, 151] on icon at bounding box center [571, 151] width 10 height 1
click at [438, 347] on button "Next" at bounding box center [647, 351] width 64 height 31
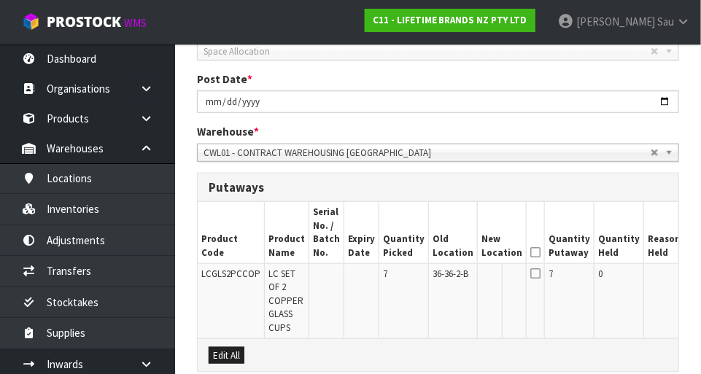
scroll to position [0, 13]
click at [438, 271] on button "Edit" at bounding box center [701, 277] width 24 height 18
click at [438, 279] on input "text" at bounding box center [493, 277] width 23 height 18
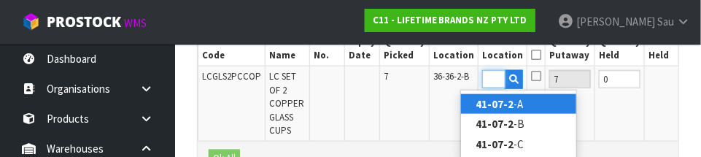
scroll to position [0, 22]
type input "41-07-2-B"
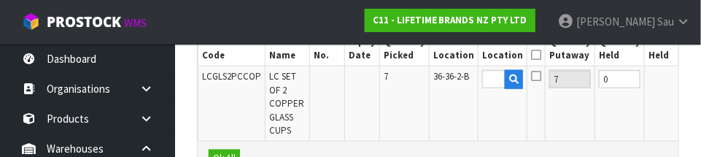
click at [438, 82] on button "OK" at bounding box center [699, 79] width 20 height 18
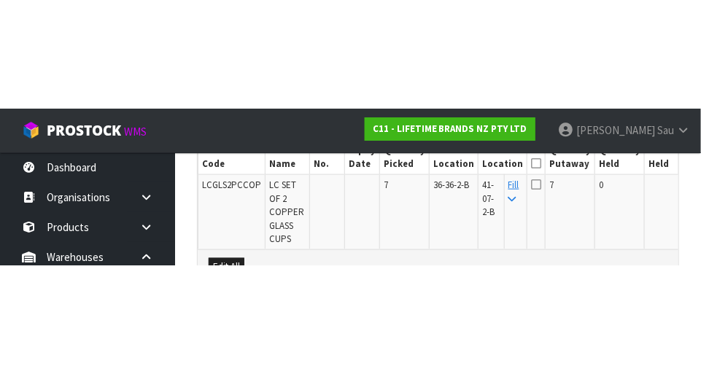
scroll to position [405, 0]
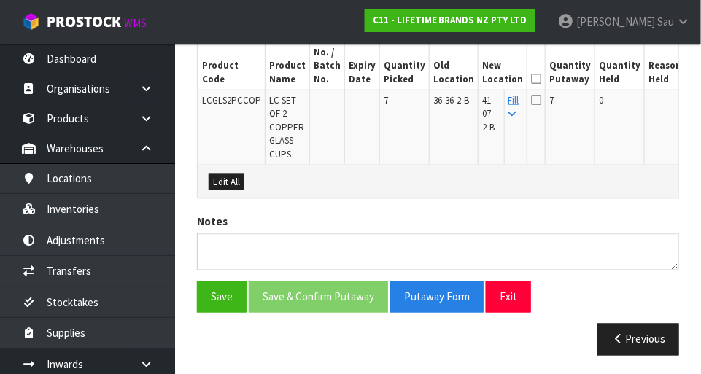
click at [438, 79] on icon at bounding box center [536, 79] width 10 height 1
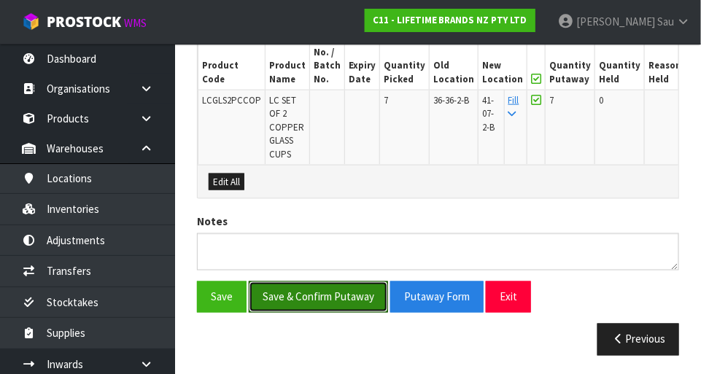
click at [318, 300] on button "Save & Confirm Putaway" at bounding box center [318, 297] width 139 height 31
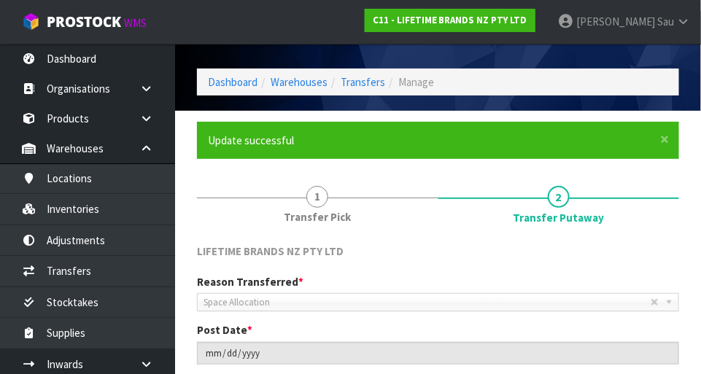
scroll to position [0, 0]
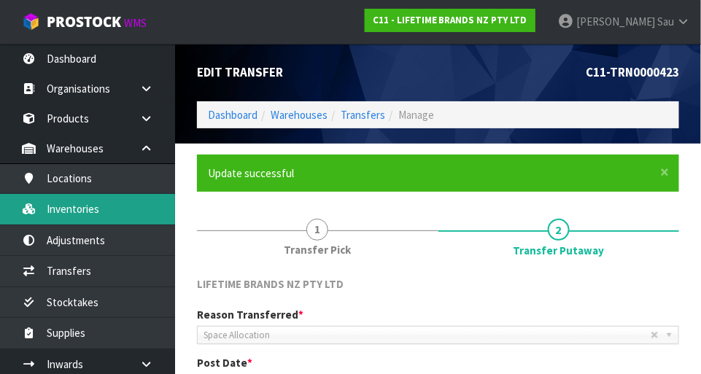
click at [109, 218] on link "Inventories" at bounding box center [87, 209] width 175 height 30
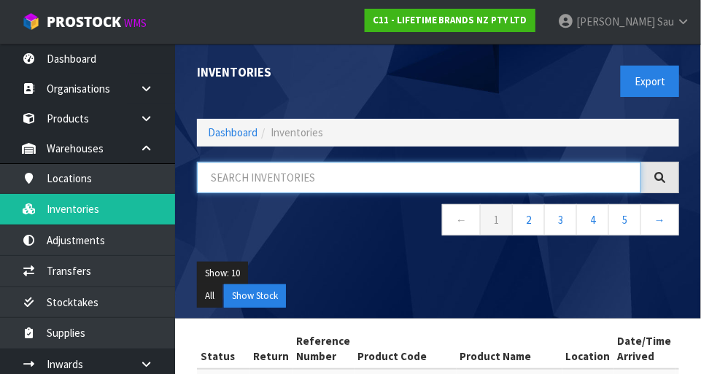
paste input "LCGLS2PCCOP"
type input "LCGLS2PCCOP"
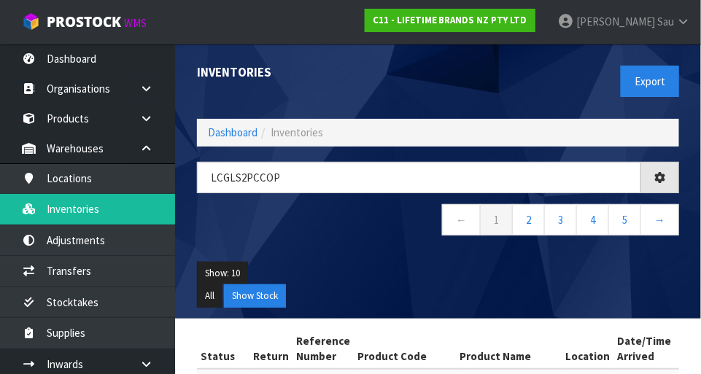
click at [372, 241] on div "LCGLS2PCCOP ← 1 2 3 4 5 →" at bounding box center [438, 206] width 504 height 89
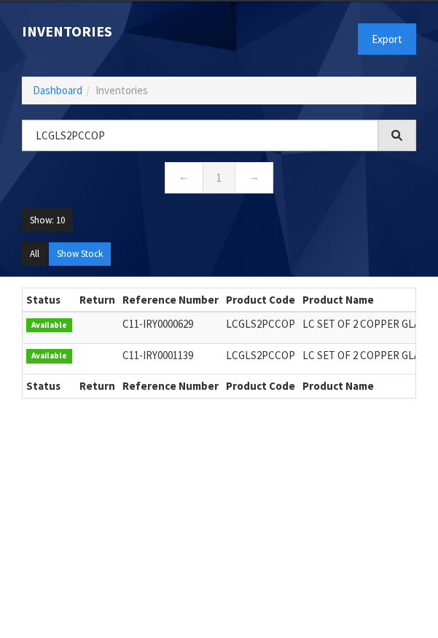
scroll to position [80, 0]
